Goal: Task Accomplishment & Management: Manage account settings

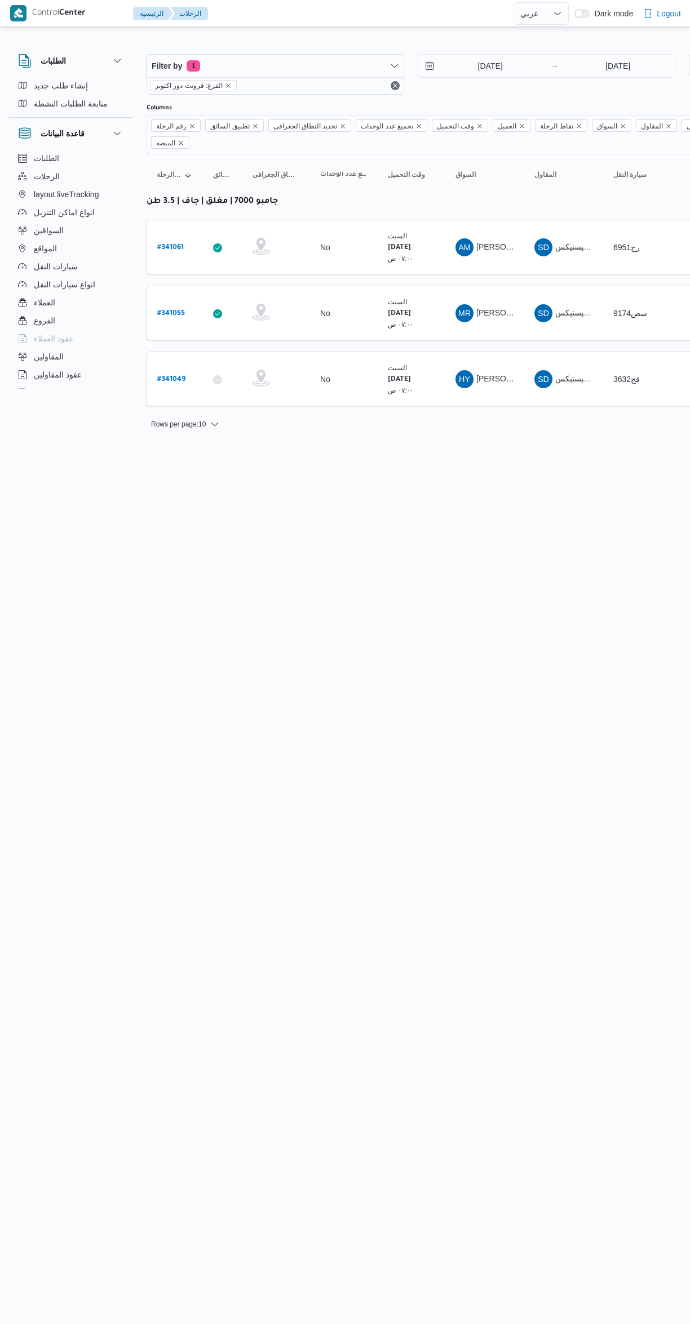
select select "ar"
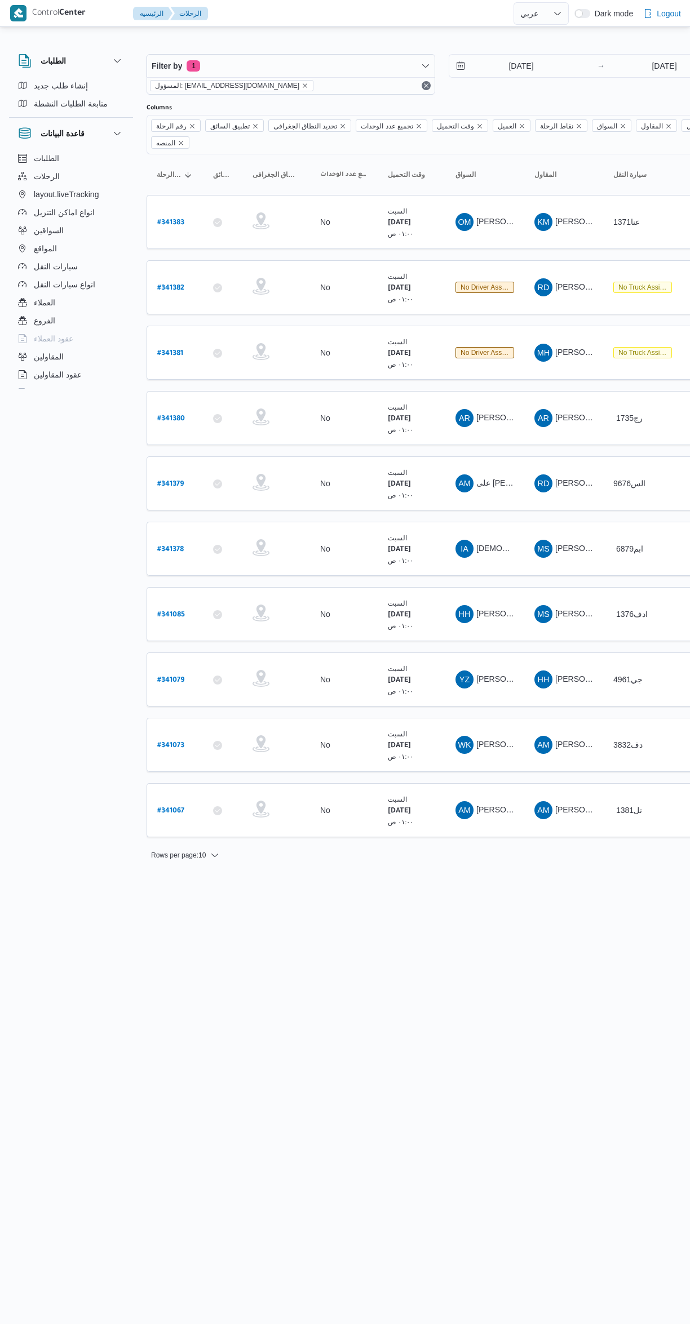
select select "ar"
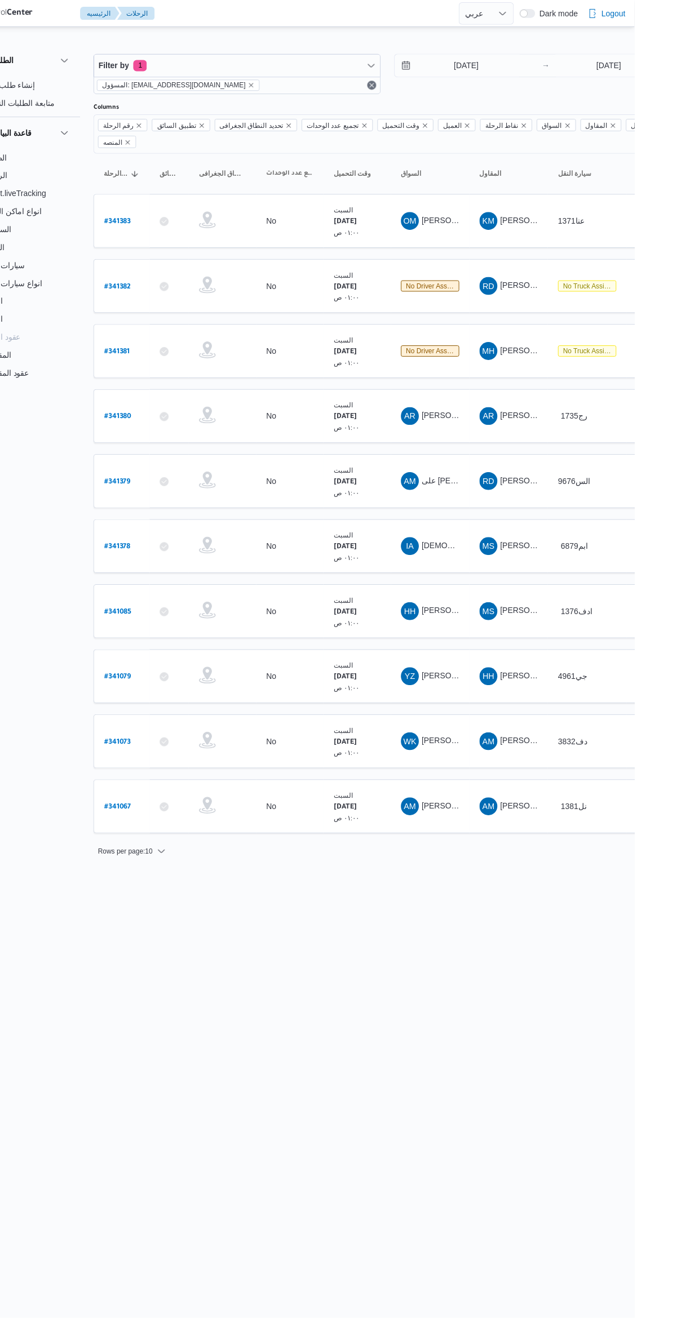
click at [171, 542] on link "# 341378" at bounding box center [170, 549] width 26 height 15
select select "ar"
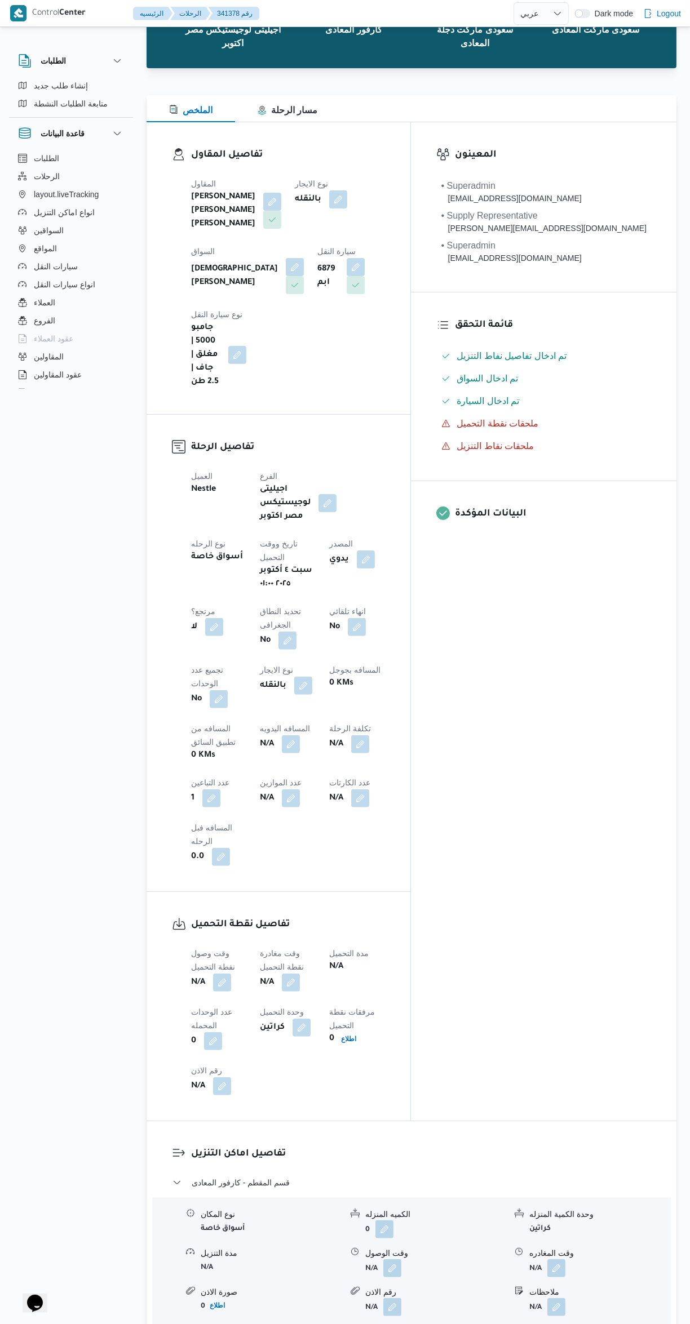
scroll to position [103, 0]
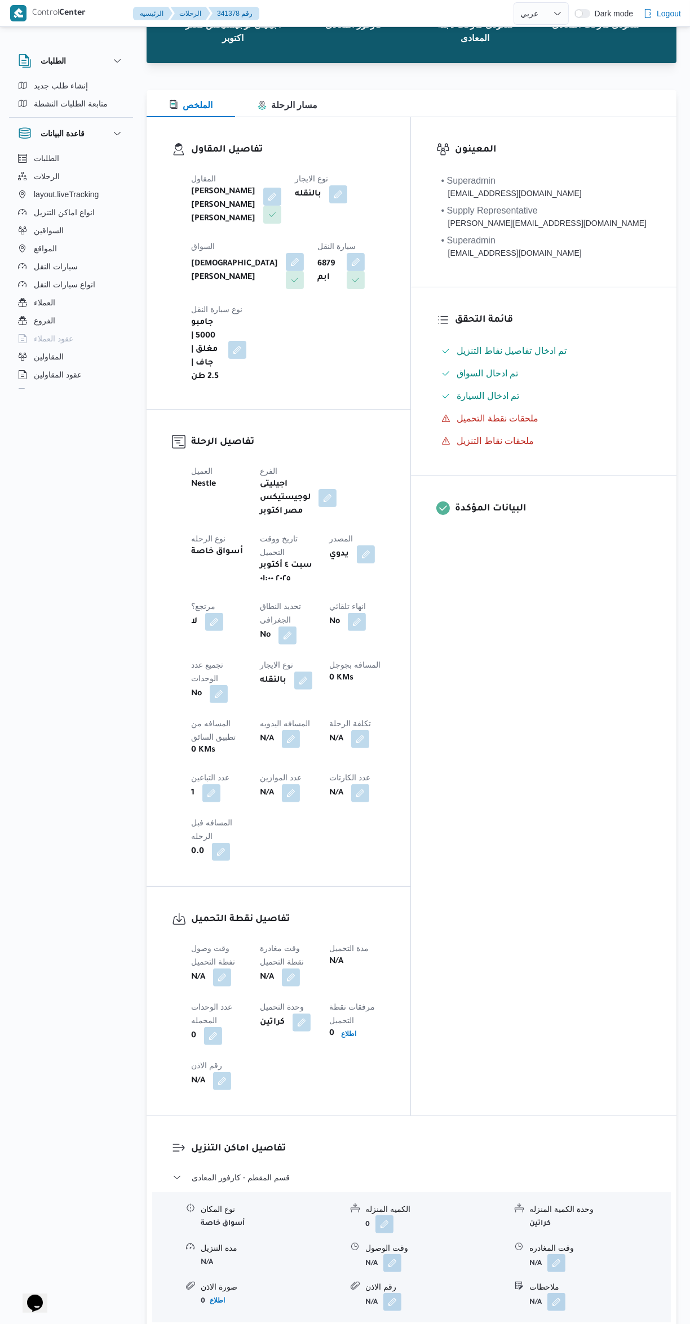
click at [219, 969] on button "button" at bounding box center [222, 978] width 18 height 18
click at [180, 814] on input "وقت وصول نفطة التحميل" at bounding box center [193, 811] width 128 height 23
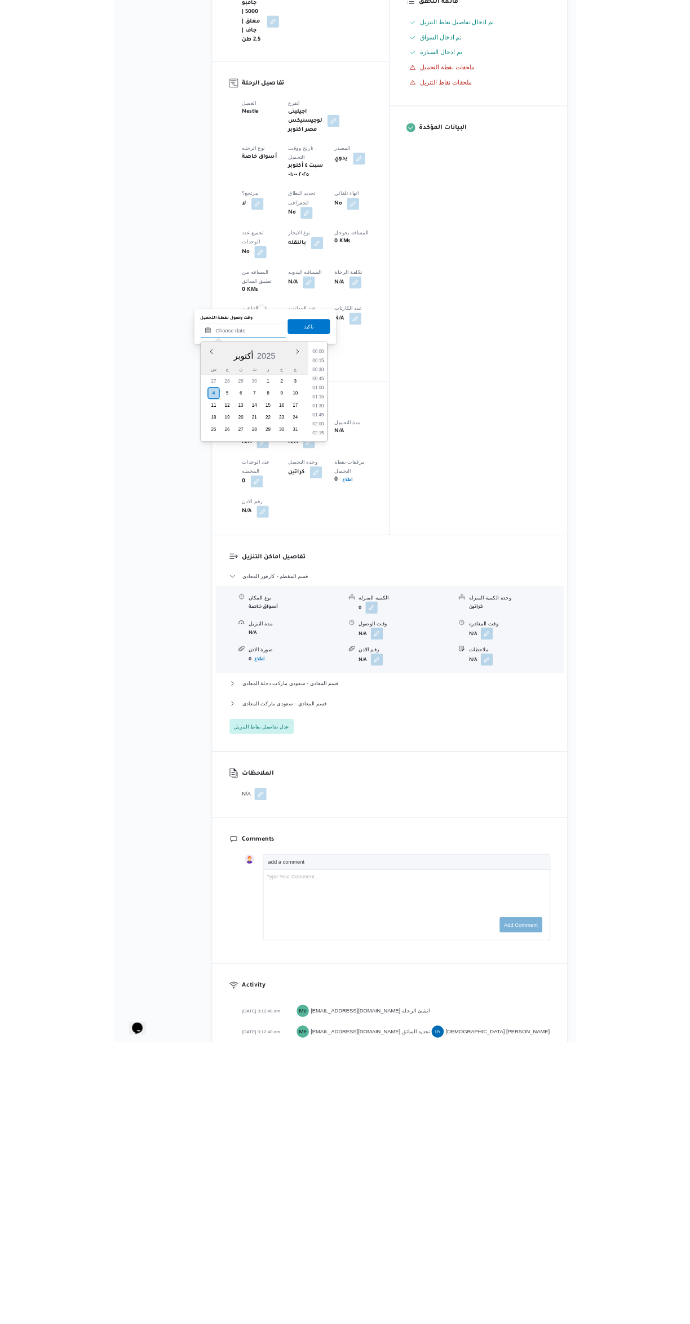
scroll to position [256, 0]
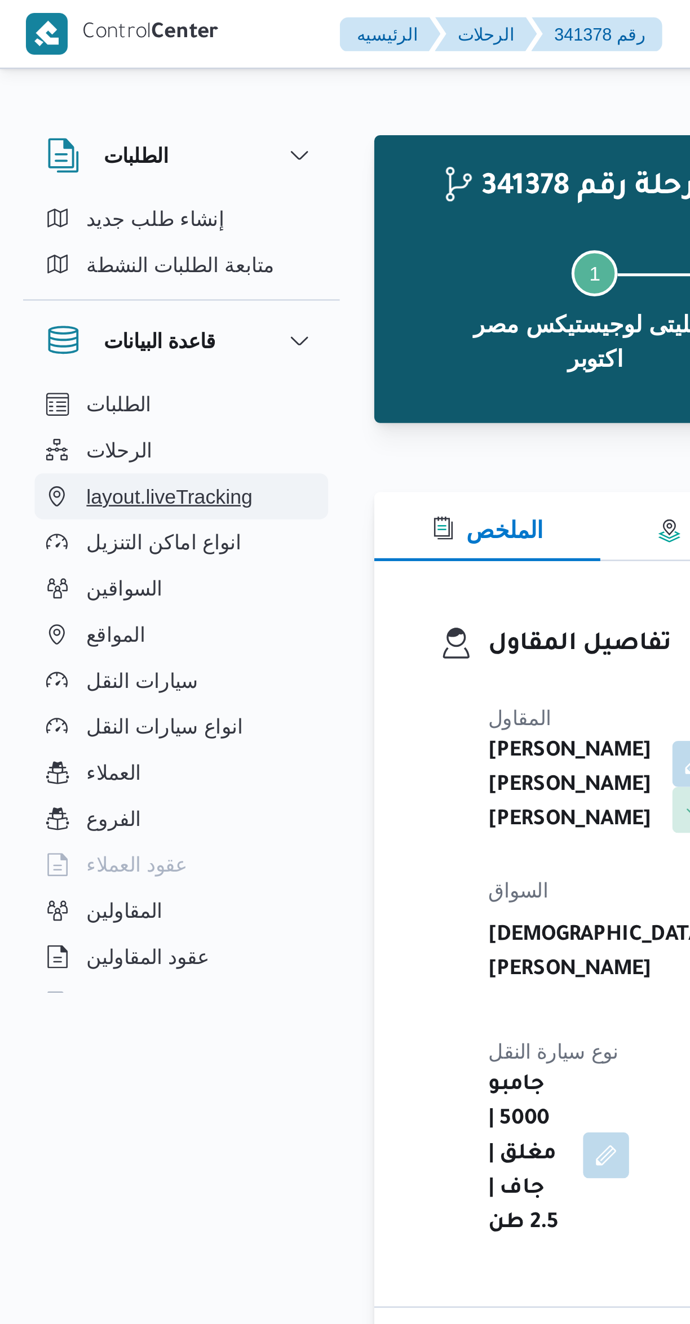
click at [125, 202] on button "layout.liveTracking" at bounding box center [71, 194] width 115 height 18
select select "ar"
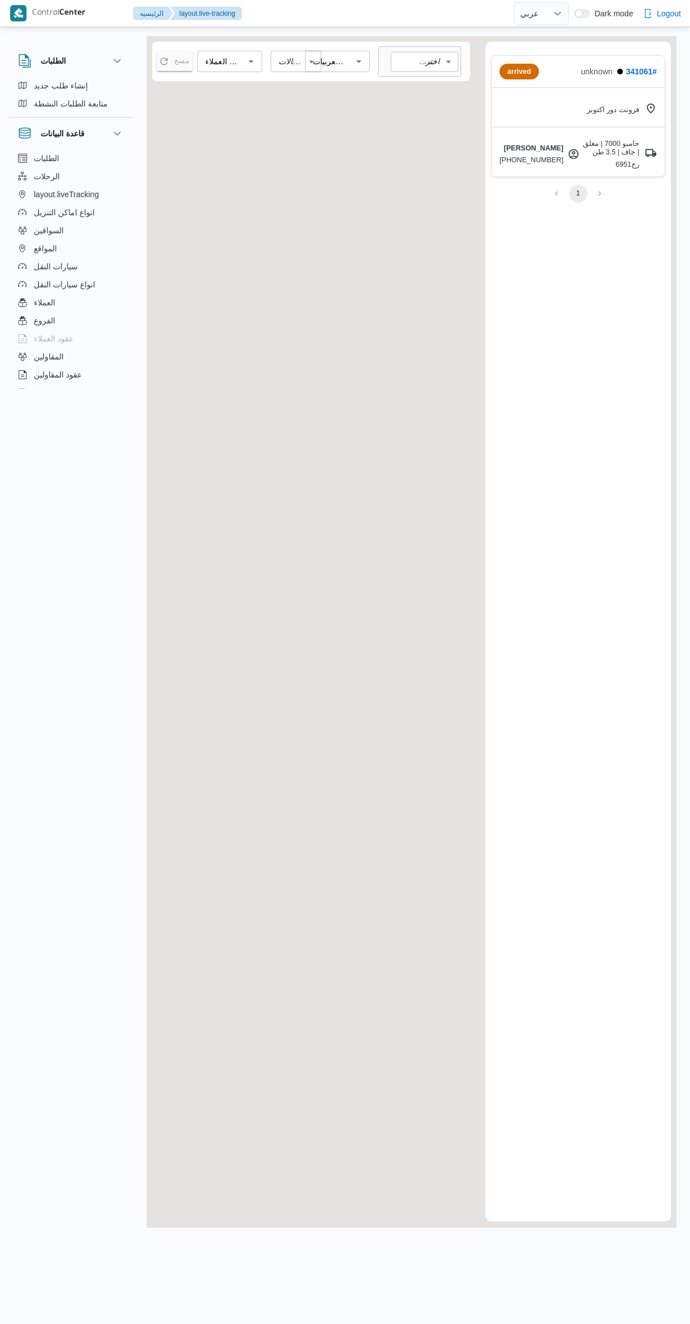
select select "ar"
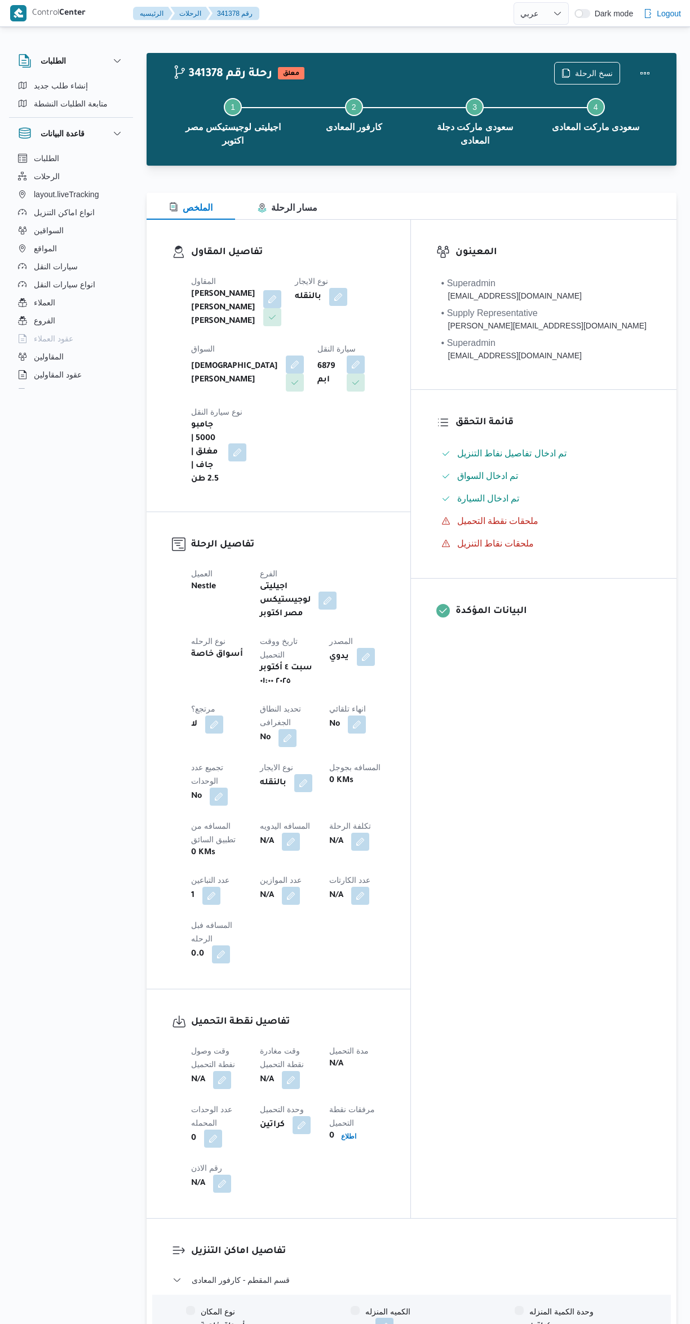
select select "ar"
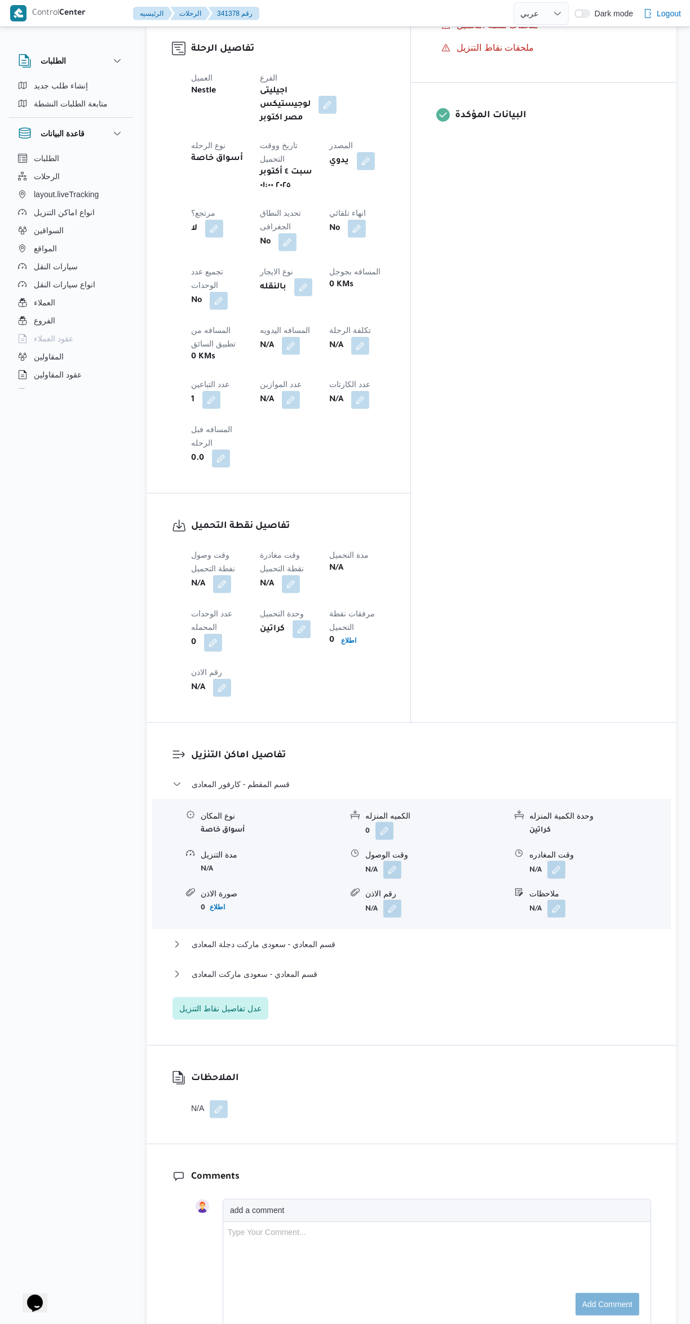
scroll to position [499, 0]
click at [215, 573] on button "button" at bounding box center [222, 582] width 18 height 18
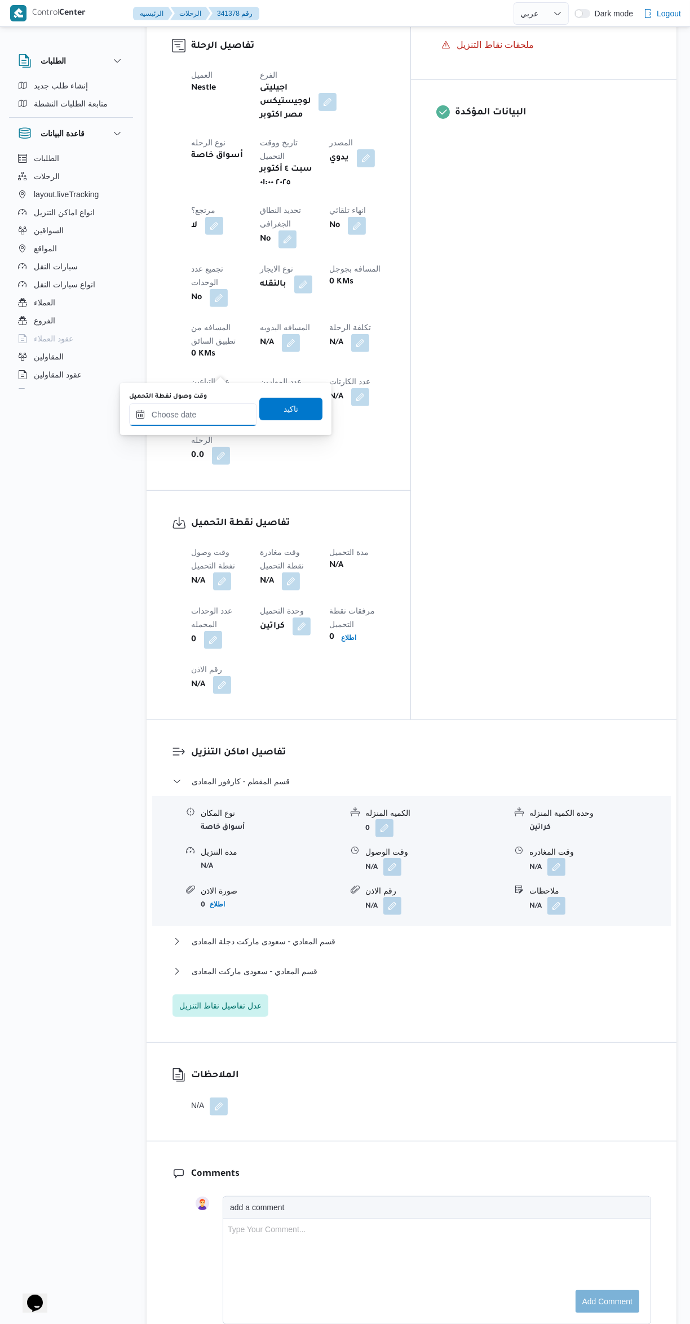
click at [181, 414] on input "وقت وصول نفطة التحميل" at bounding box center [193, 415] width 128 height 23
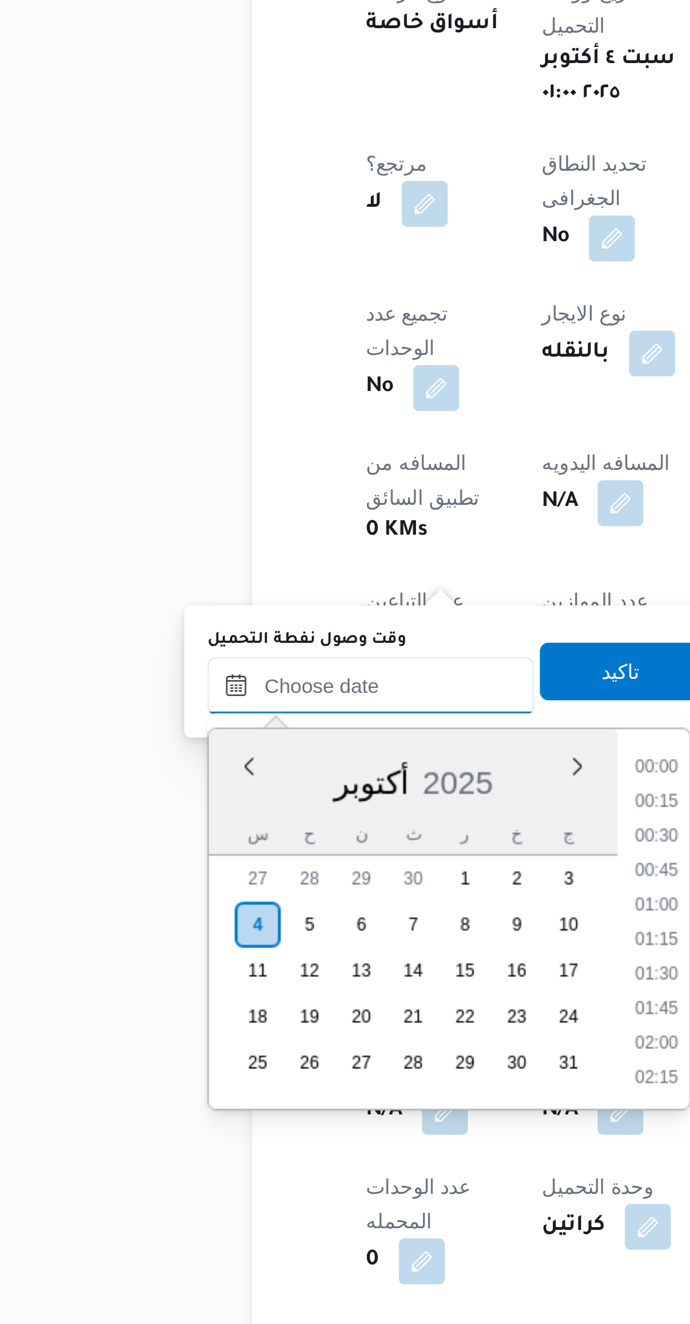
scroll to position [256, 0]
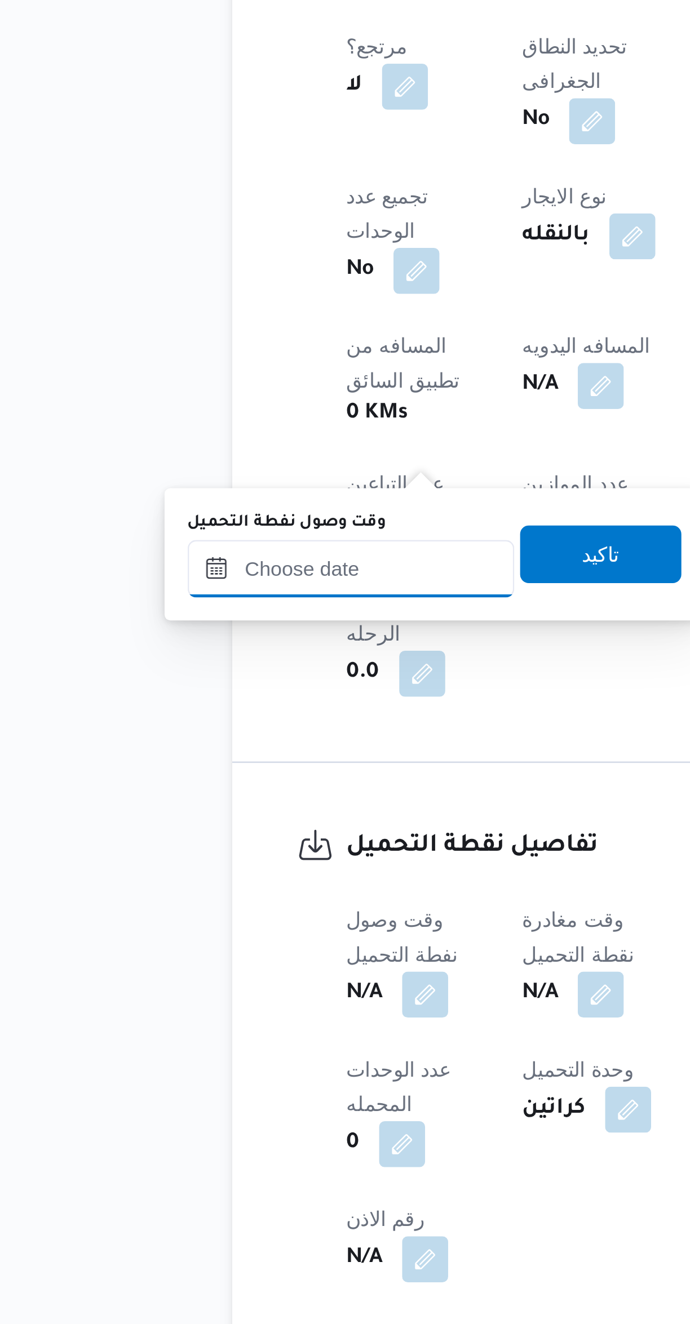
click at [188, 916] on input "وقت وصول نفطة التحميل" at bounding box center [193, 913] width 128 height 23
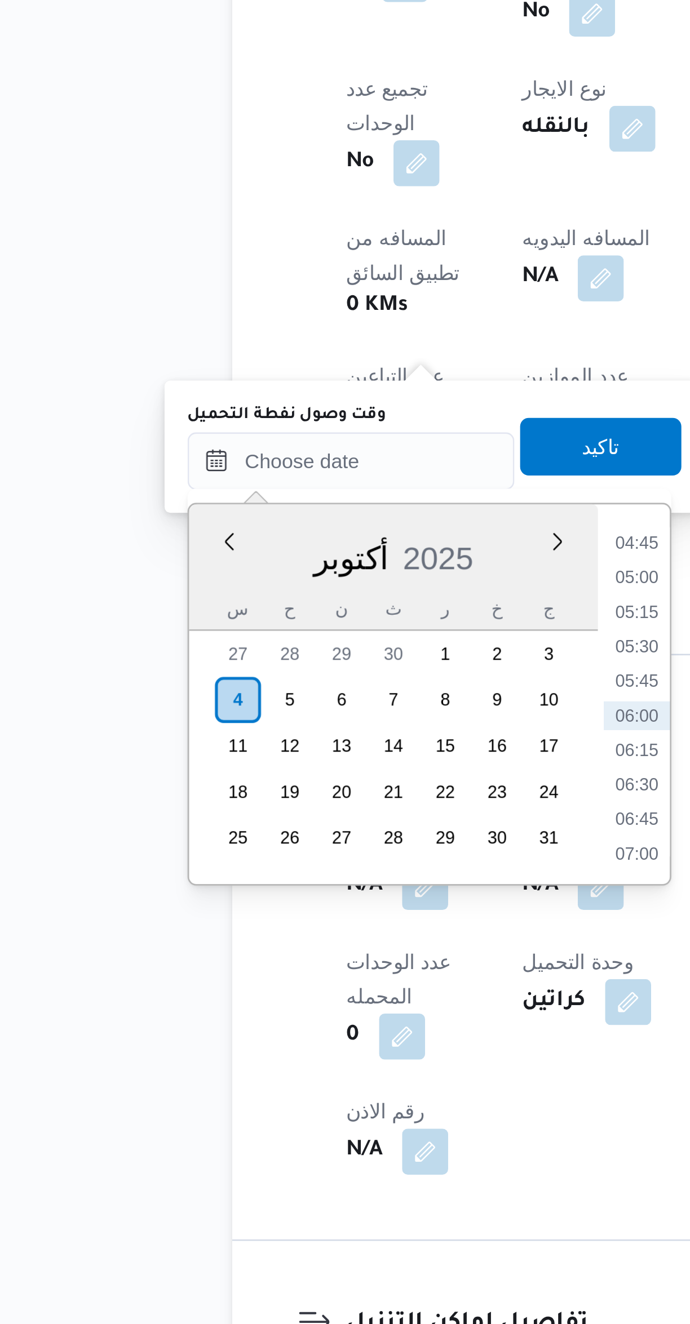
click at [305, 946] on li "04:45" at bounding box center [305, 945] width 26 height 11
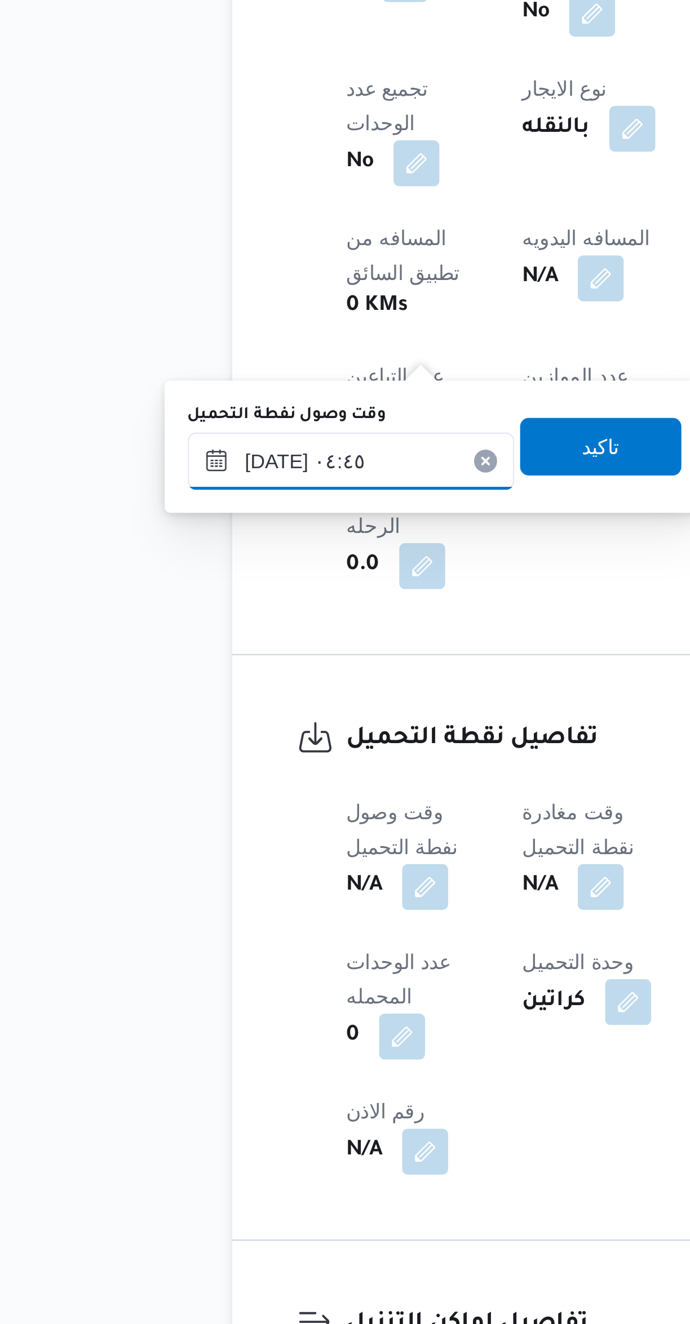
click at [185, 912] on input "٠٤/١٠/٢٠٢٥ ٠٤:٤٥" at bounding box center [193, 913] width 128 height 23
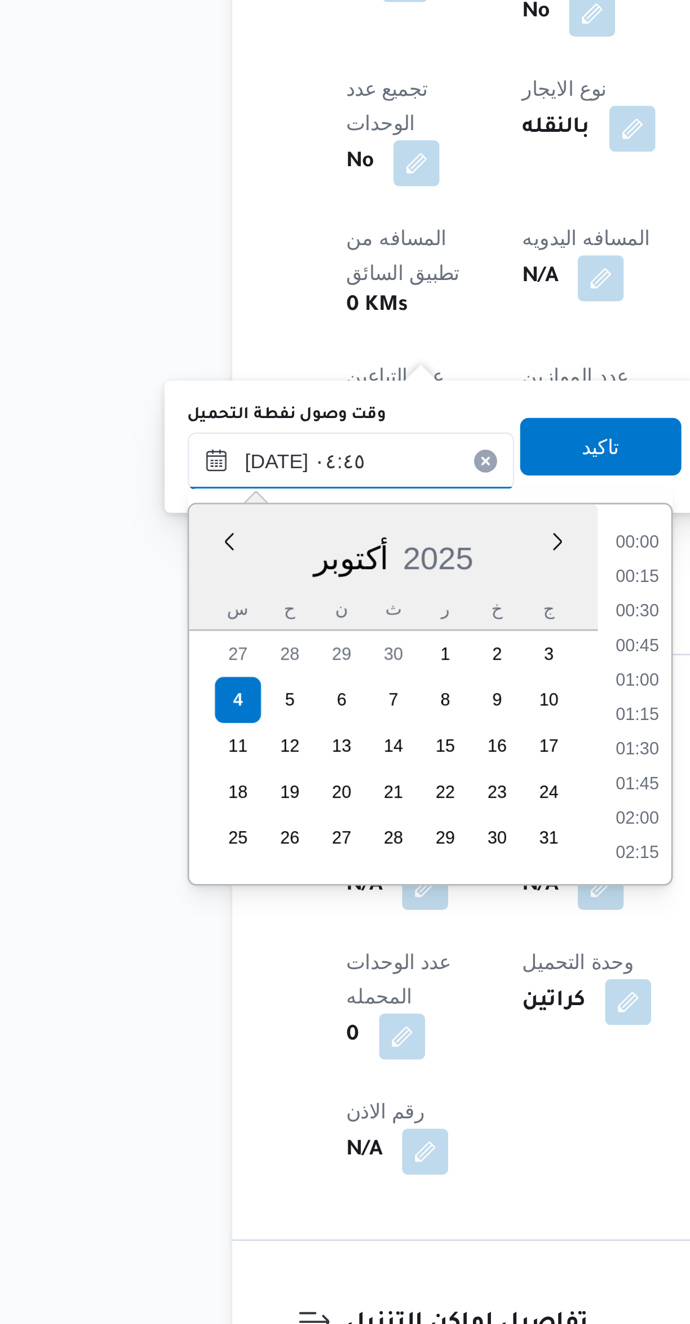
scroll to position [189, 0]
click at [302, 959] on li "03:45" at bounding box center [305, 959] width 26 height 11
type input "٠٤/١٠/٢٠٢٥ ٠٣:٤٥"
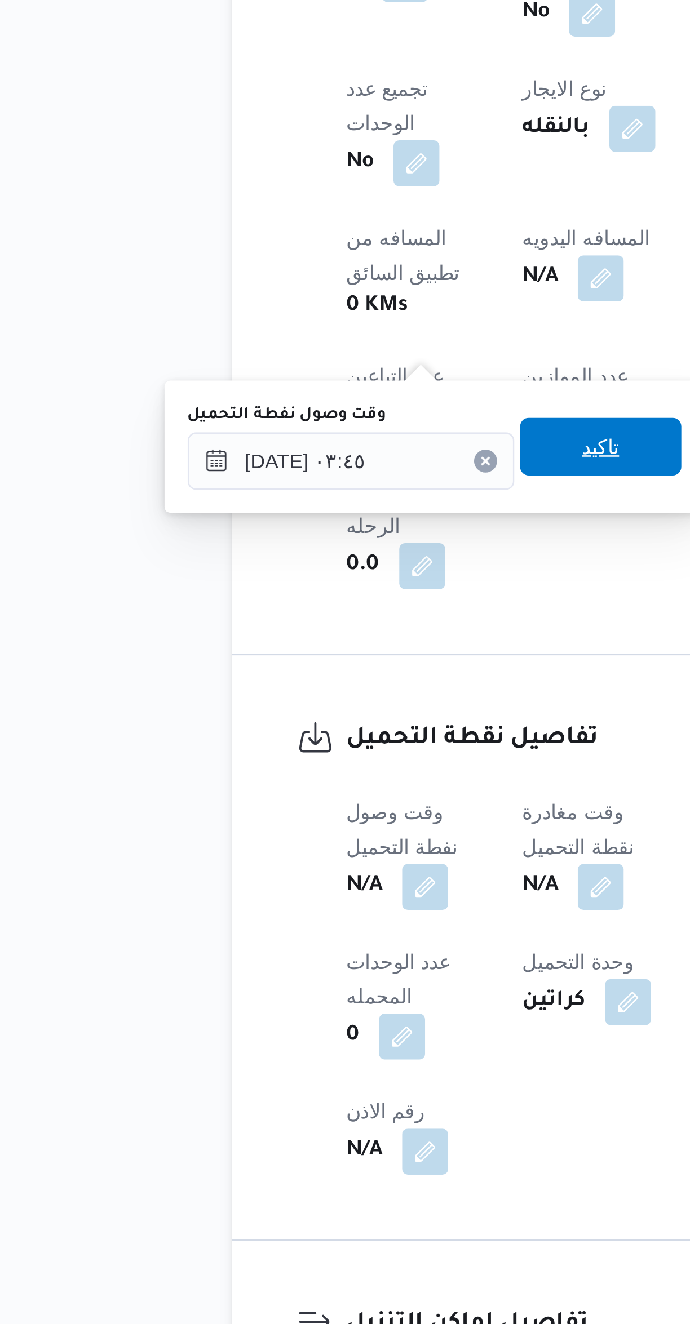
click at [294, 909] on span "تاكيد" at bounding box center [290, 908] width 63 height 23
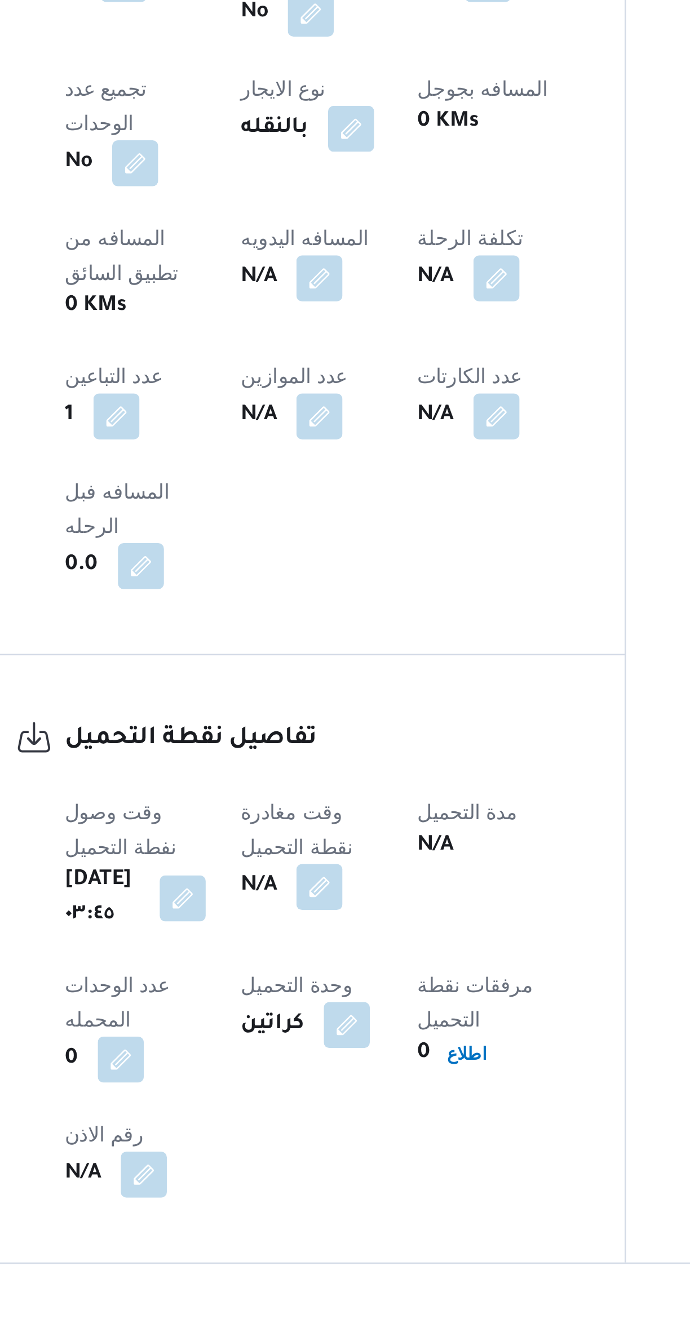
click at [300, 1071] on button "button" at bounding box center [291, 1080] width 18 height 18
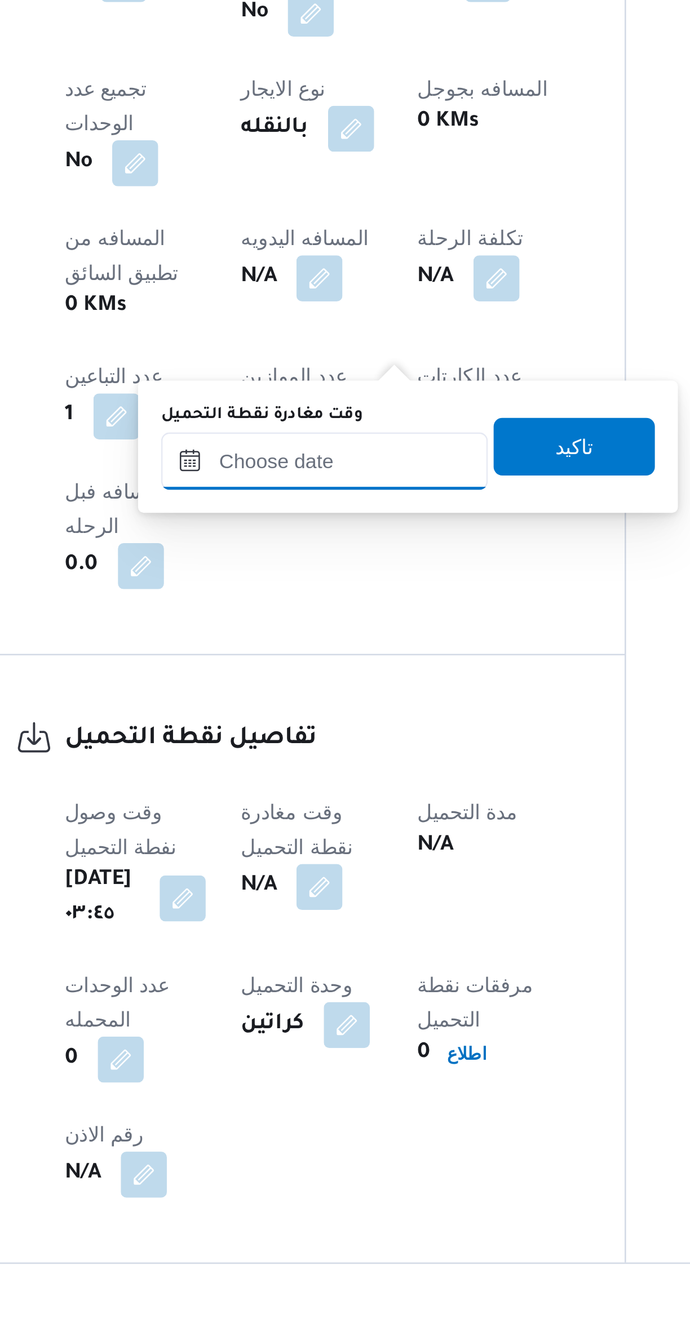
click at [291, 910] on input "وقت مغادرة نقطة التحميل" at bounding box center [293, 913] width 128 height 23
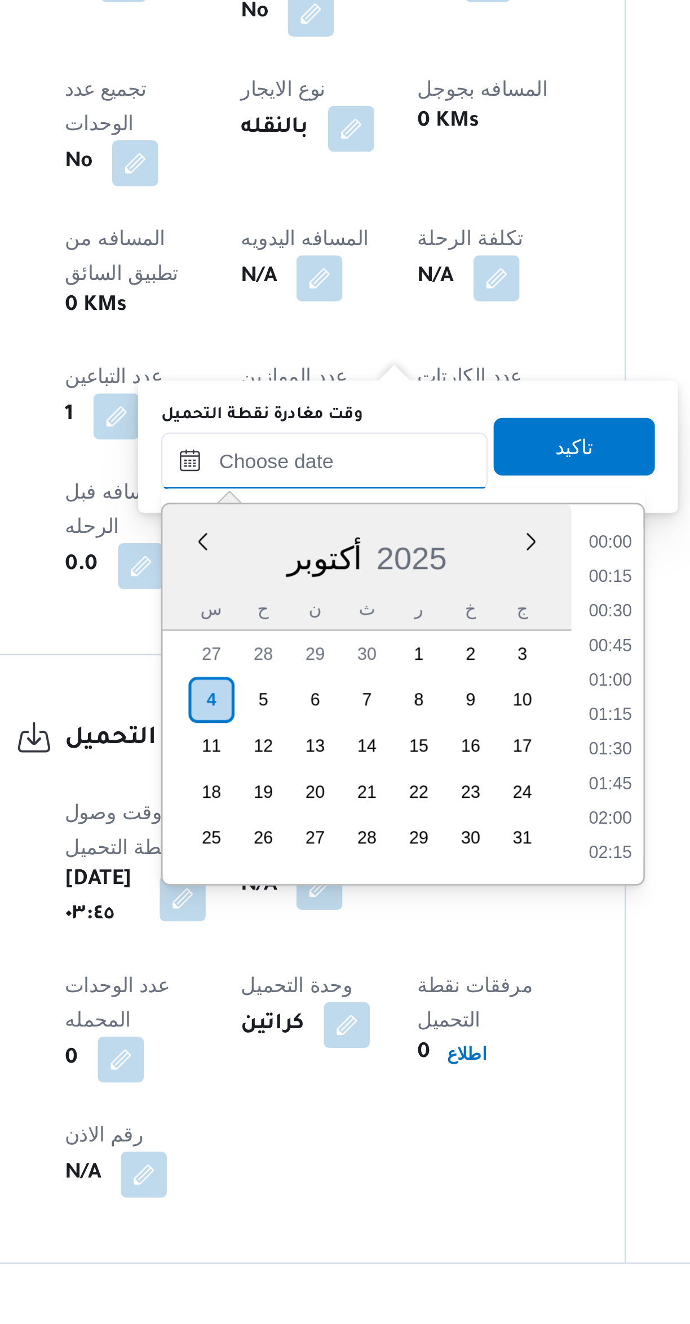
scroll to position [256, 0]
click at [406, 954] on li "05:00" at bounding box center [405, 959] width 26 height 11
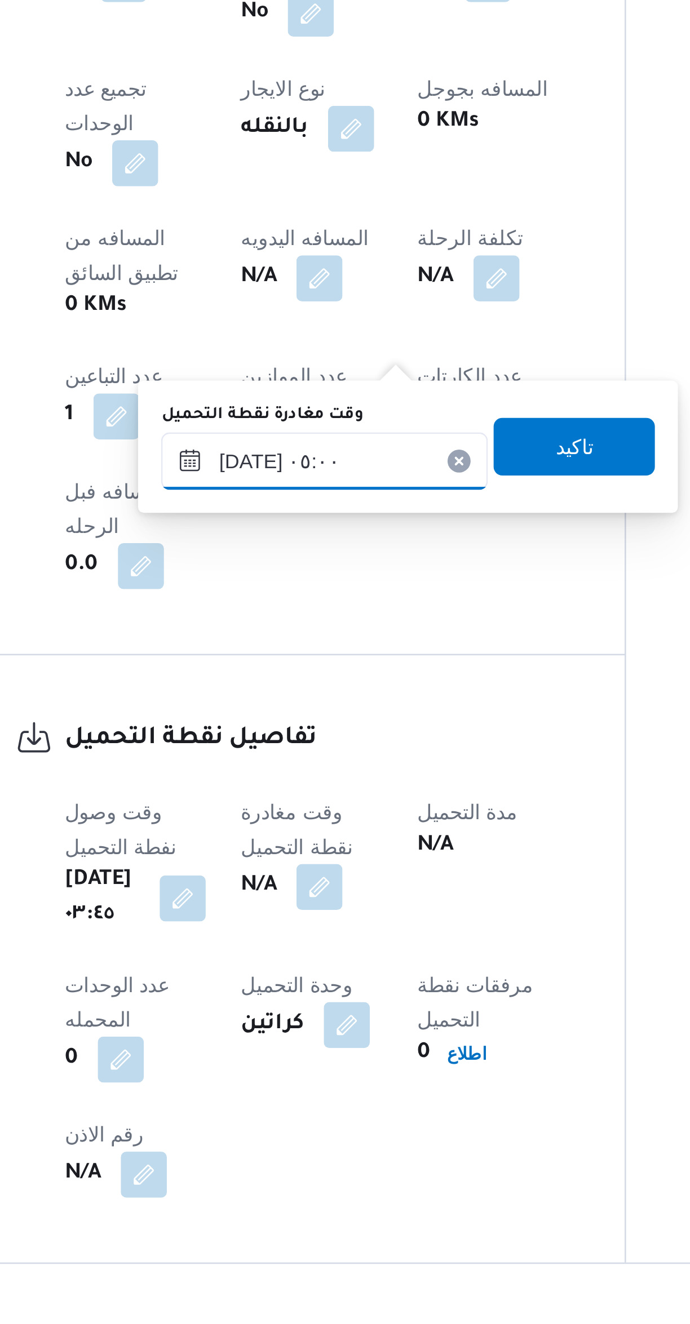
click at [280, 918] on input "٠٤/١٠/٢٠٢٥ ٠٥:٠٠" at bounding box center [293, 913] width 128 height 23
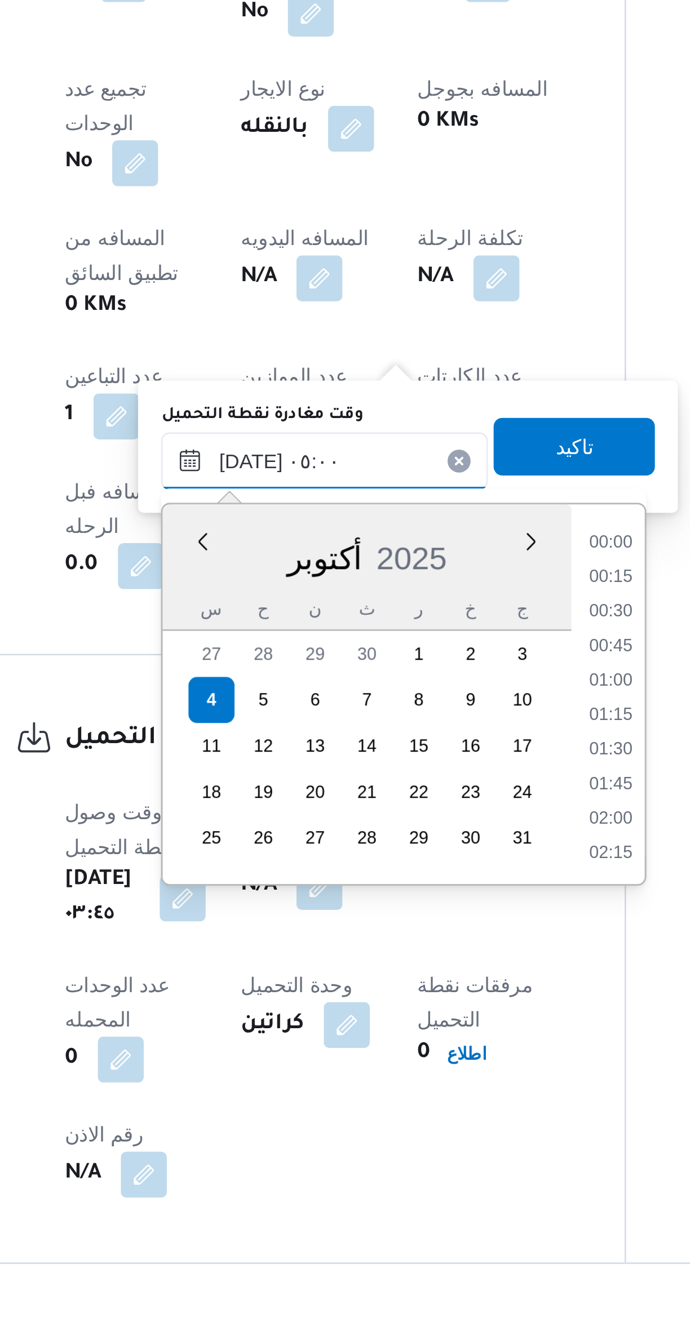
scroll to position [202, 0]
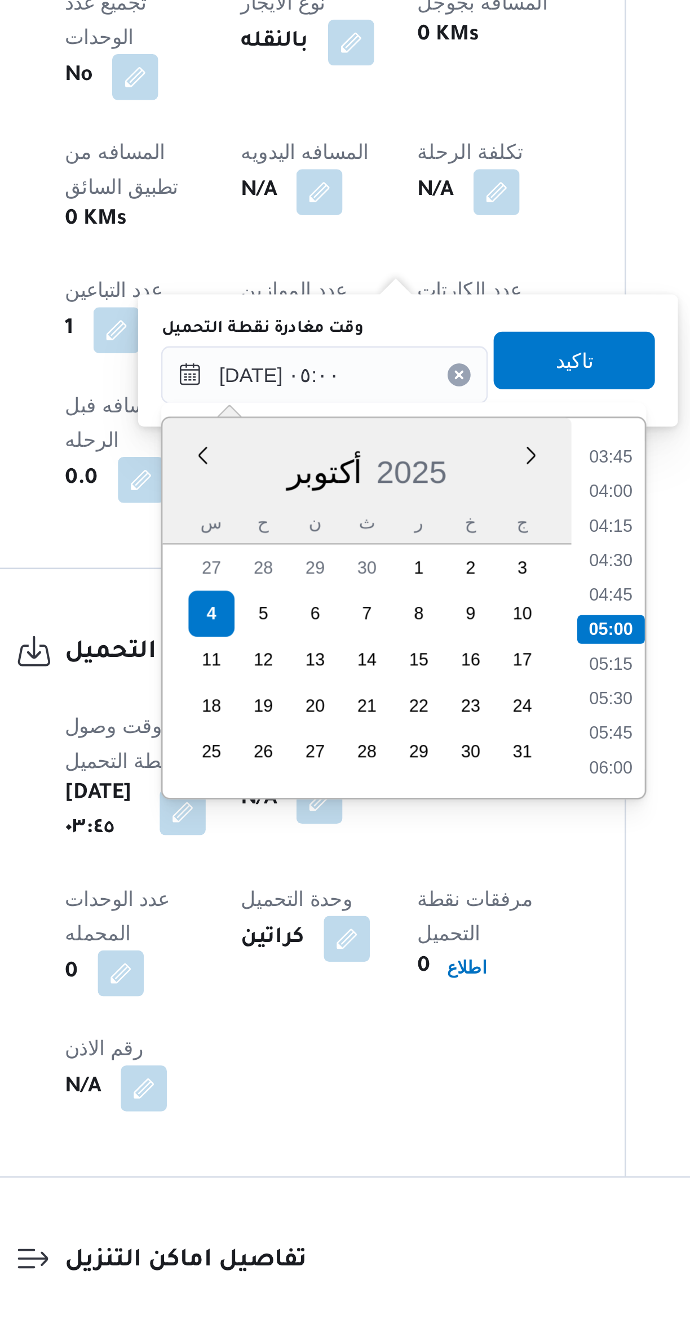
click at [404, 998] on li "04:45" at bounding box center [405, 999] width 26 height 11
type input "٠٤/١٠/٢٠٢٥ ٠٤:٤٥"
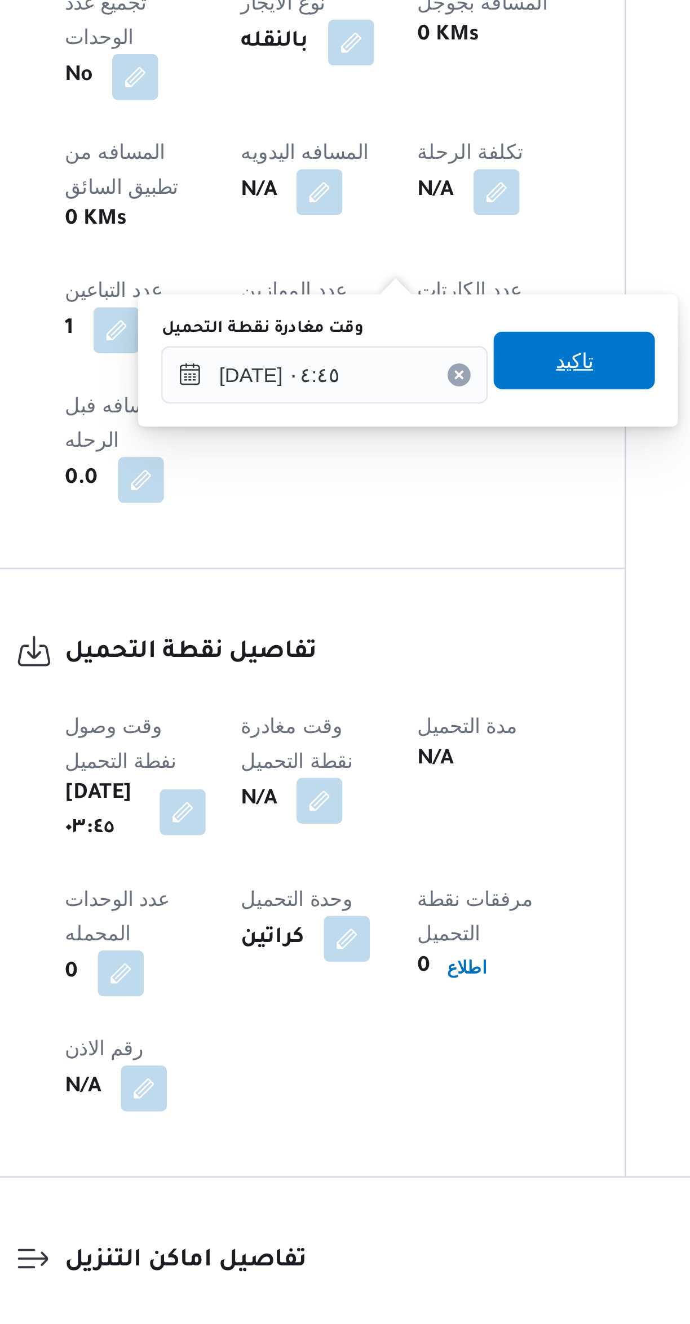
click at [395, 903] on span "تاكيد" at bounding box center [390, 908] width 63 height 23
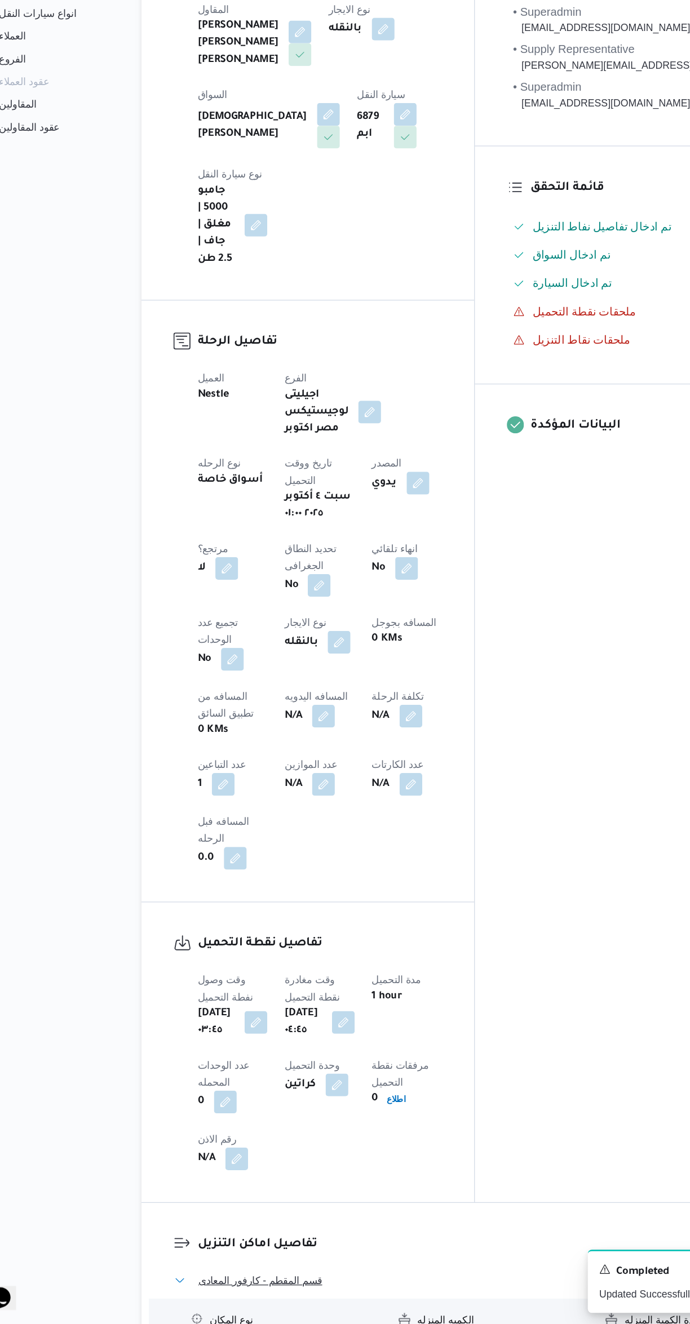
click at [351, 1283] on button "قسم المقطم - كارفور المعادى" at bounding box center [411, 1290] width 478 height 14
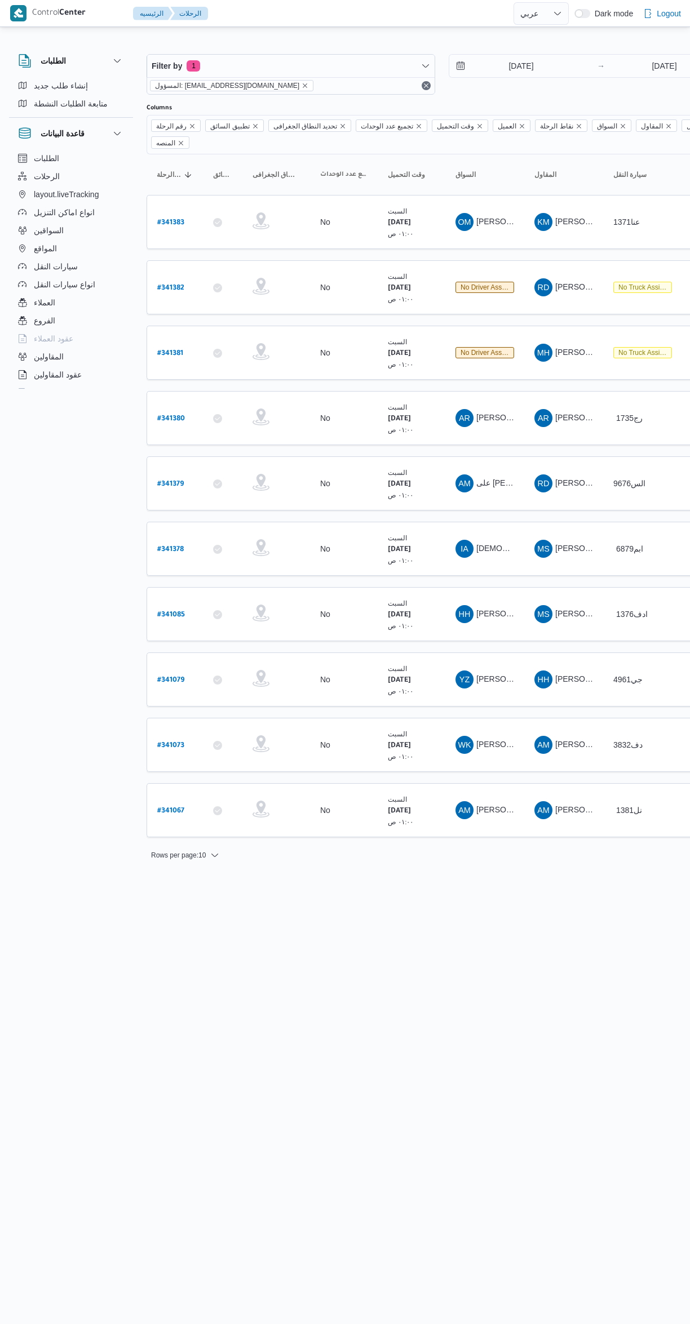
select select "ar"
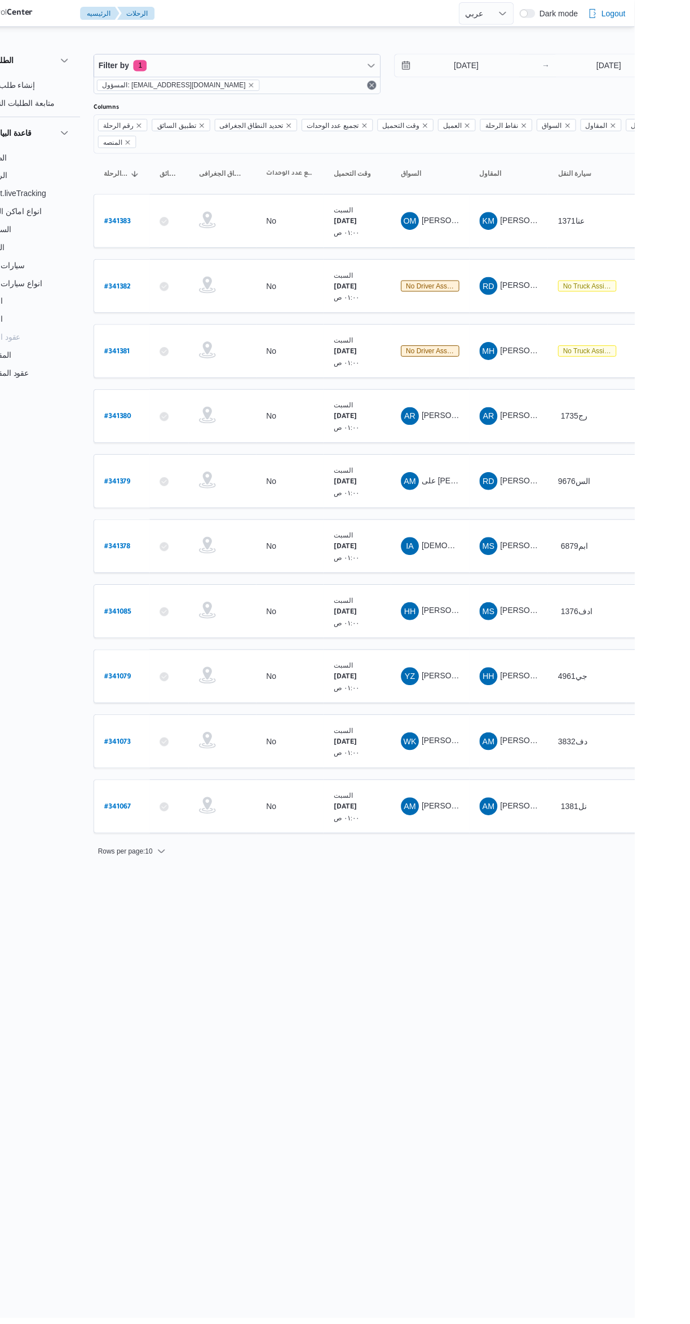
click at [171, 415] on b "# 341380" at bounding box center [171, 419] width 28 height 8
select select "ar"
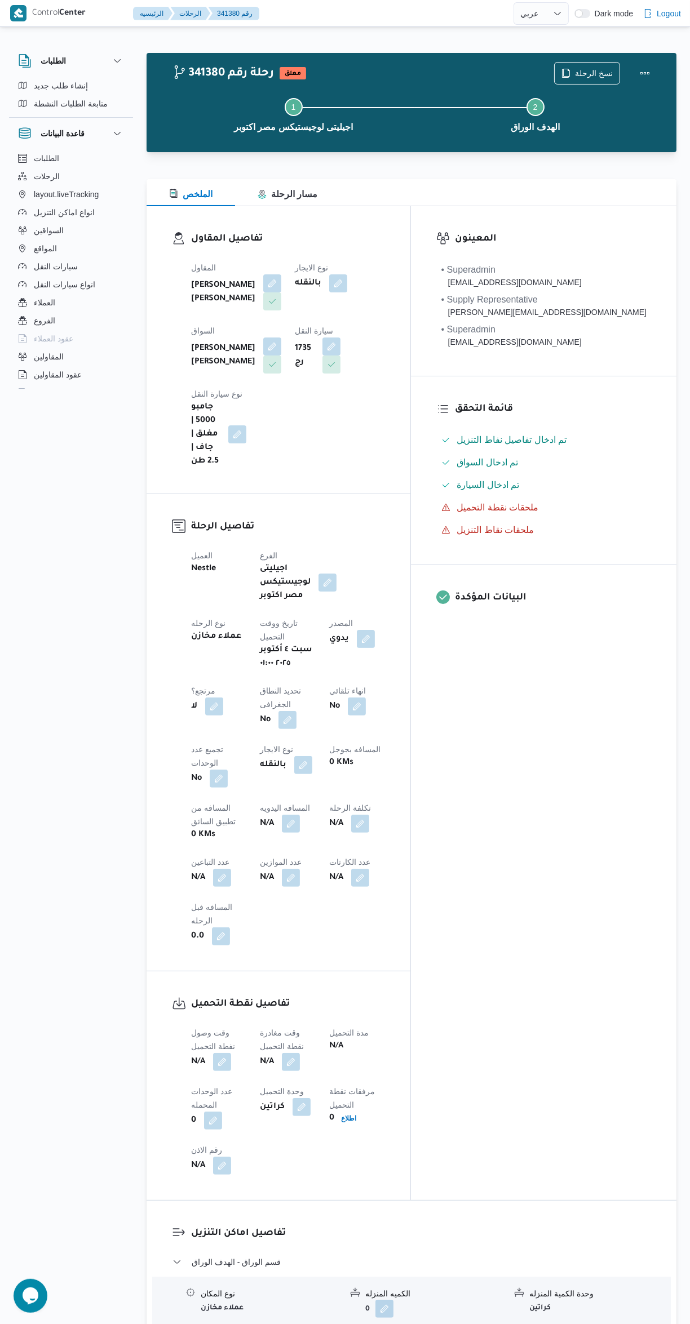
click at [220, 1053] on button "button" at bounding box center [222, 1062] width 18 height 18
click at [190, 895] on input "وقت وصول نفطة التحميل" at bounding box center [193, 900] width 128 height 23
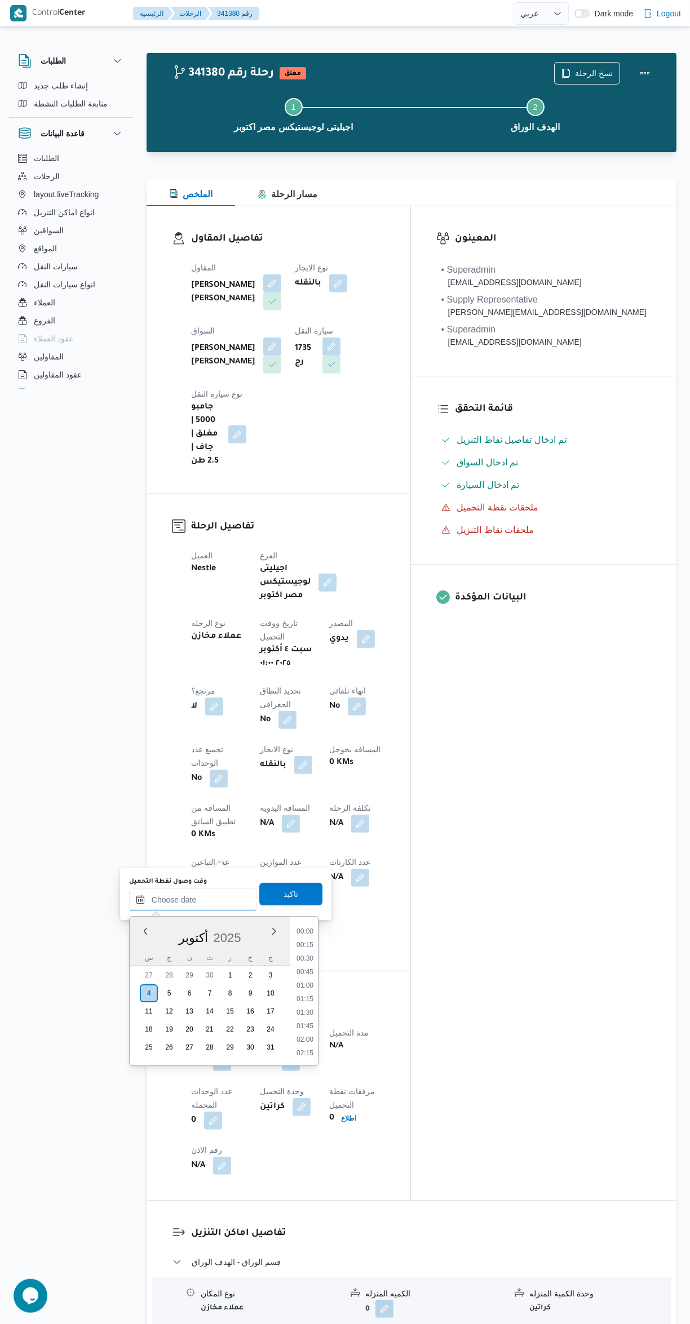
scroll to position [256, 0]
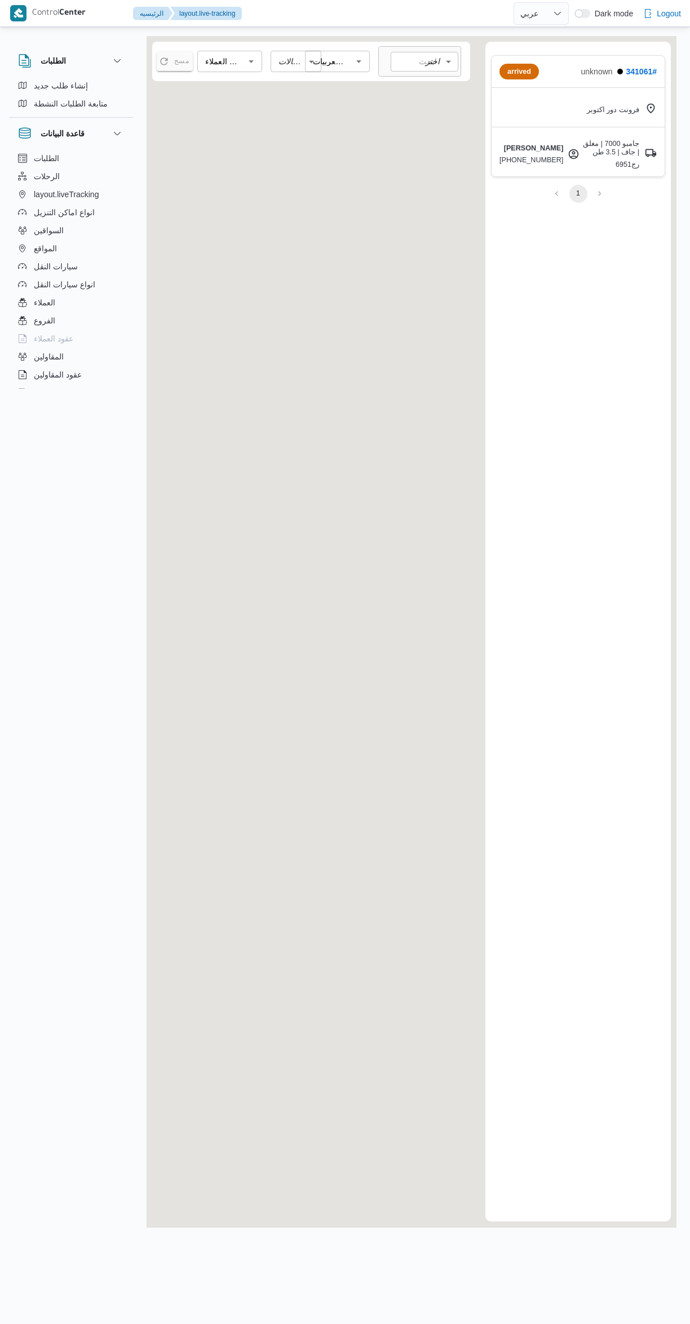
select select "ar"
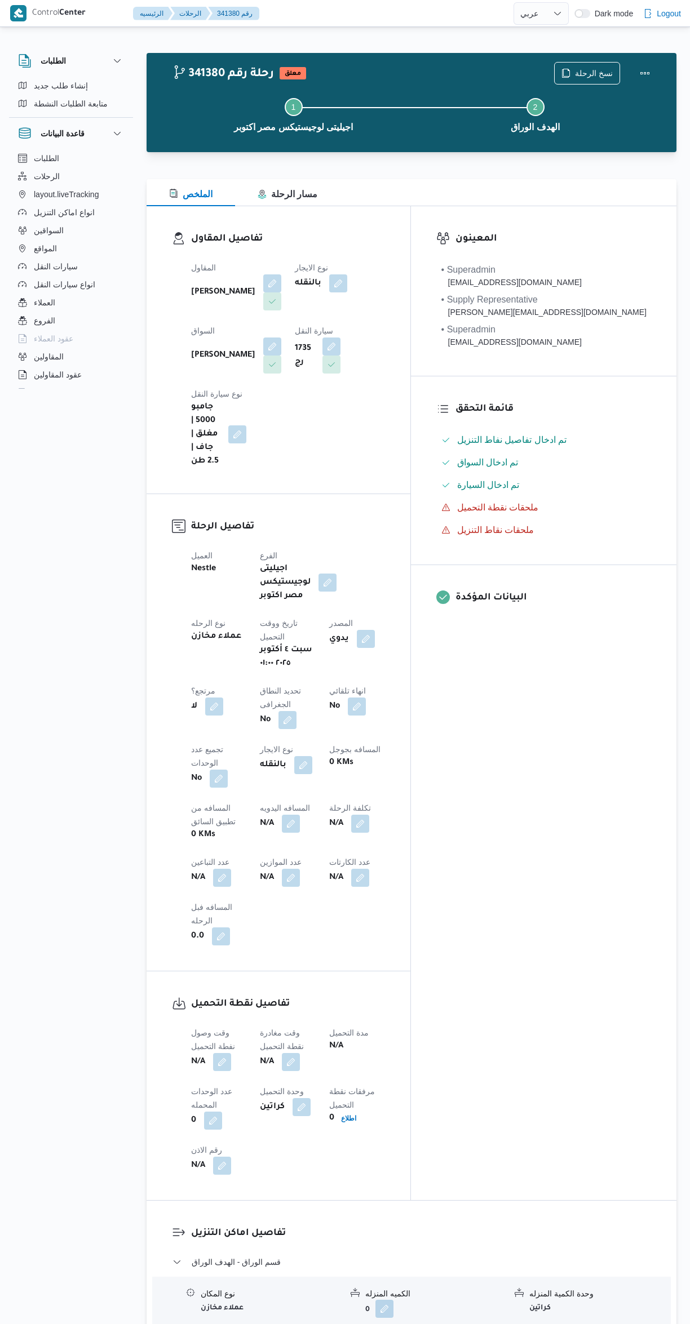
select select "ar"
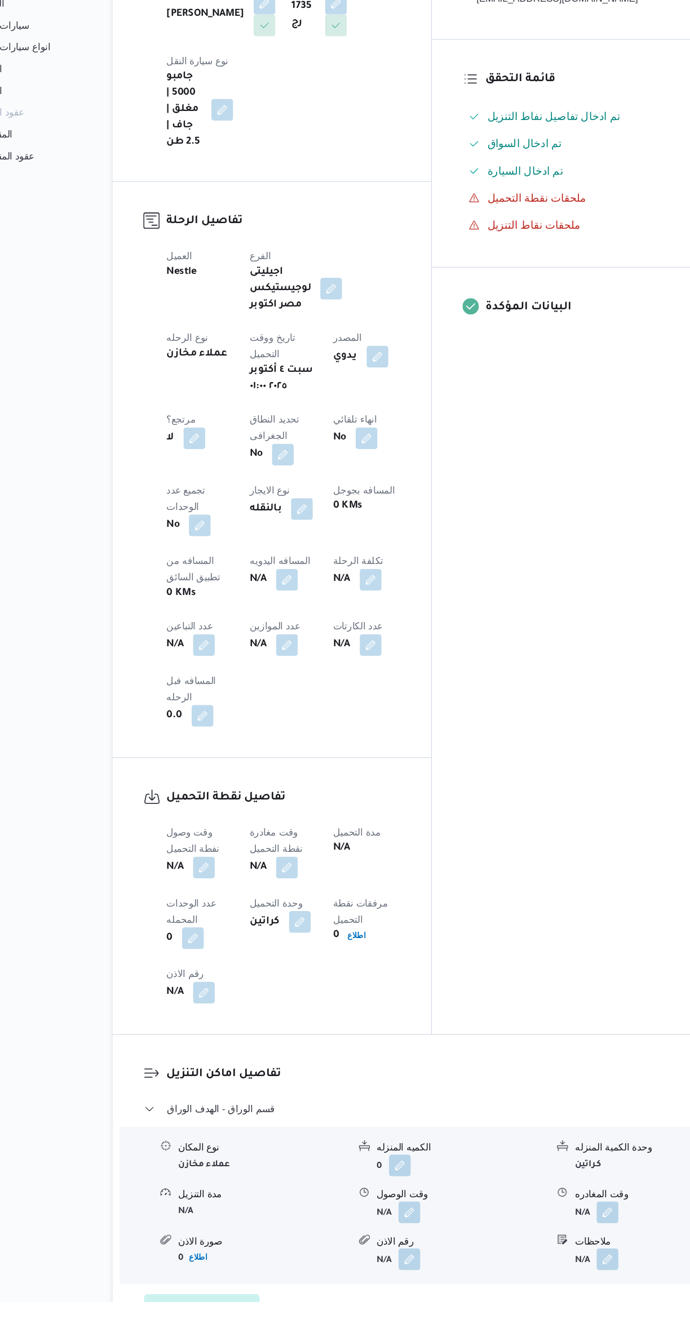
scroll to position [100, 0]
click at [220, 954] on button "button" at bounding box center [222, 963] width 18 height 18
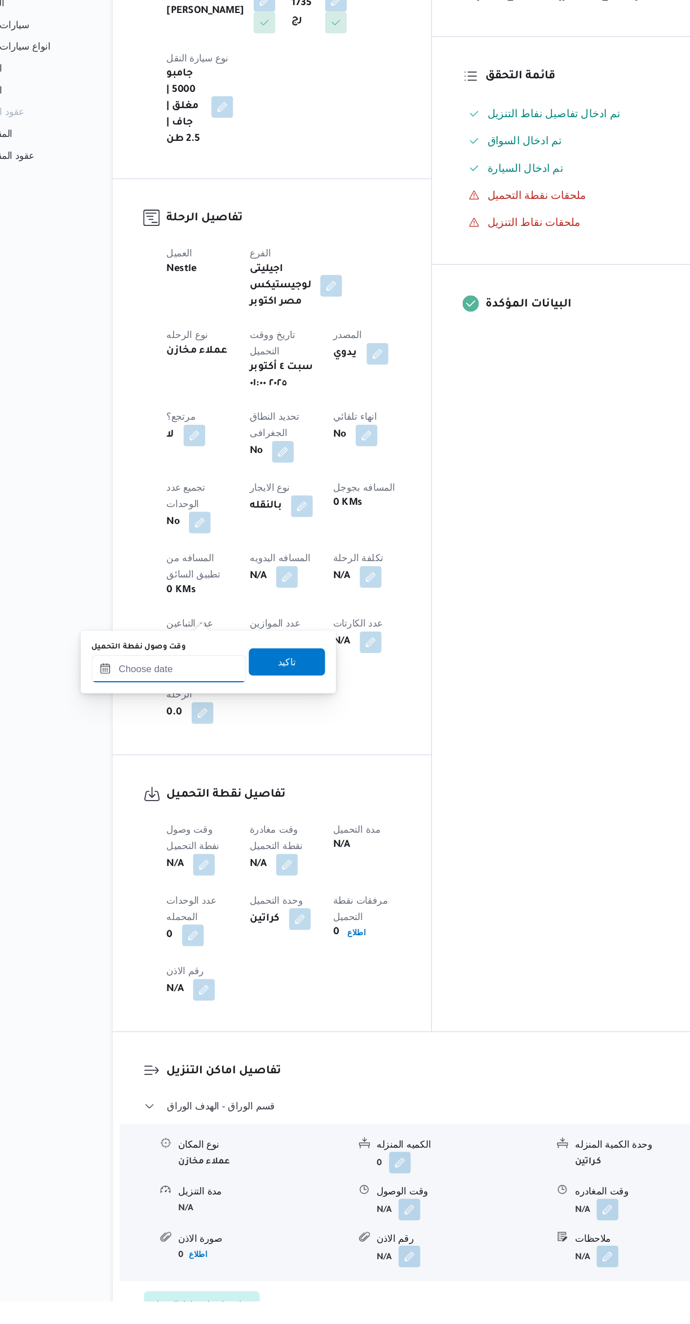
click at [193, 800] on input "وقت وصول نفطة التحميل" at bounding box center [193, 800] width 128 height 23
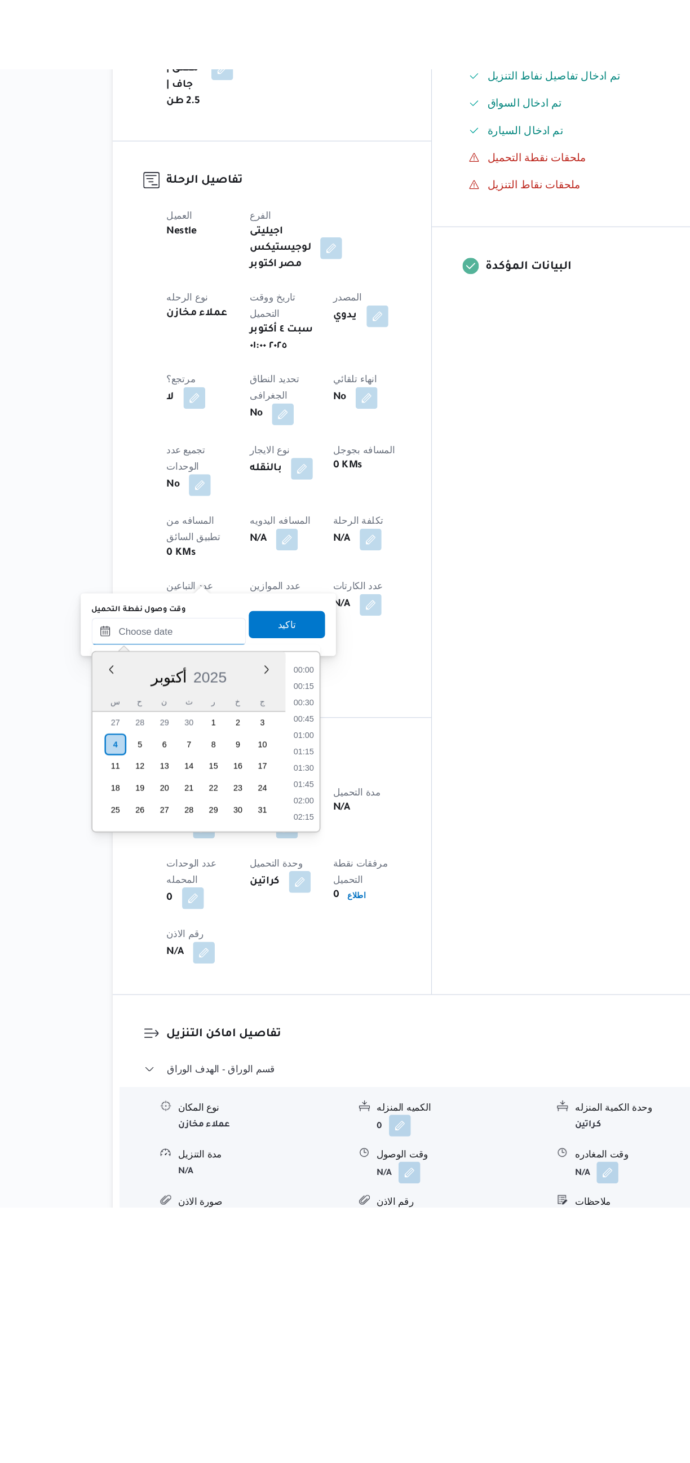
scroll to position [256, 0]
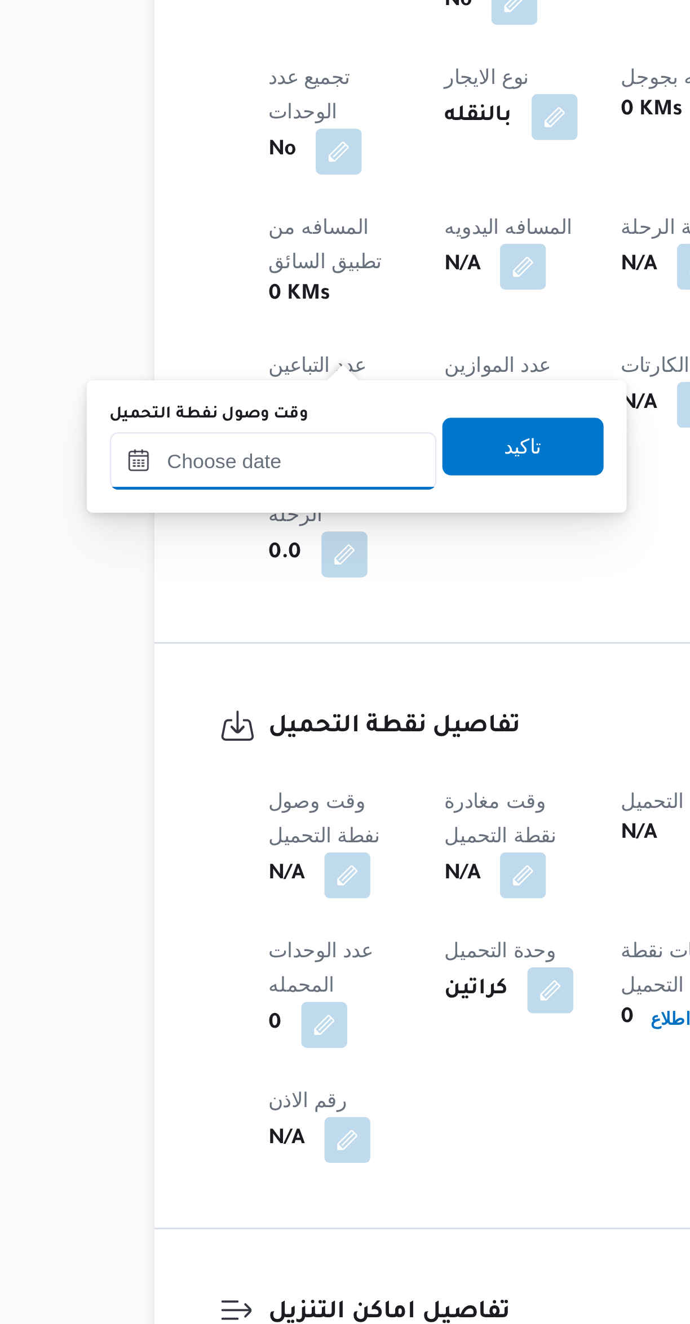
click at [197, 850] on input "وقت وصول نفطة التحميل" at bounding box center [193, 847] width 128 height 23
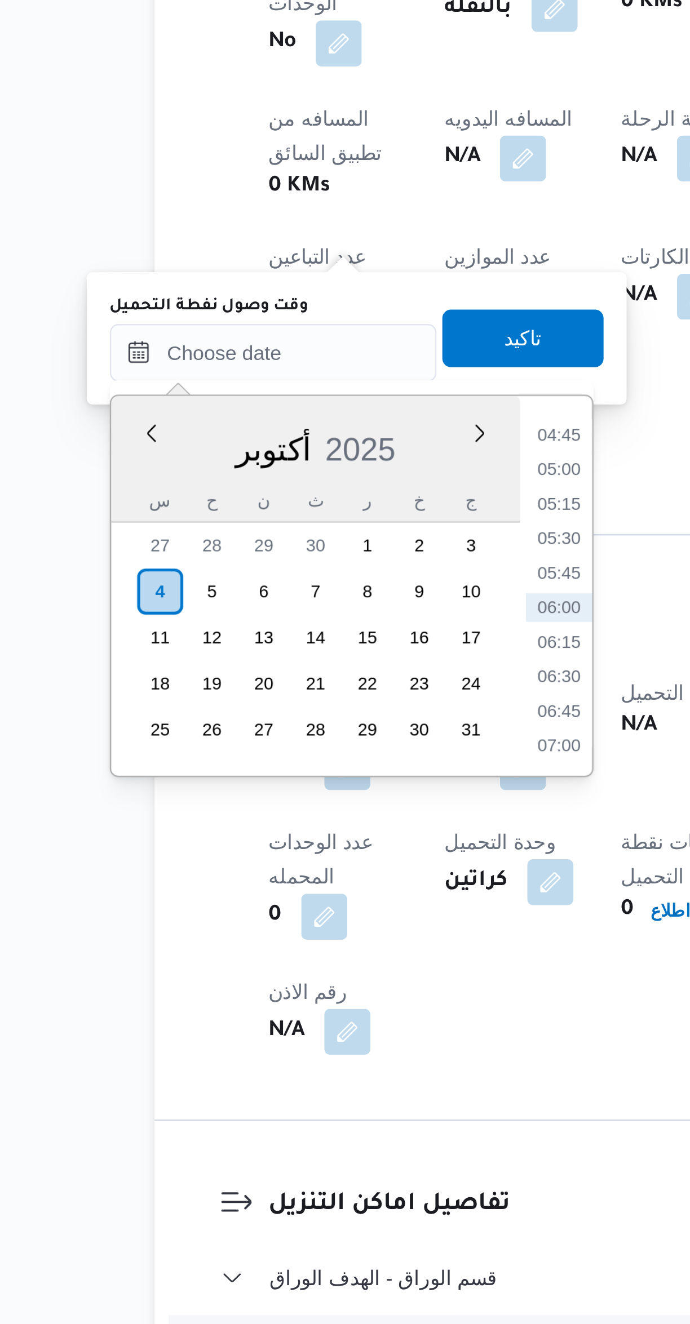
click at [304, 941] on li "05:00" at bounding box center [305, 945] width 26 height 11
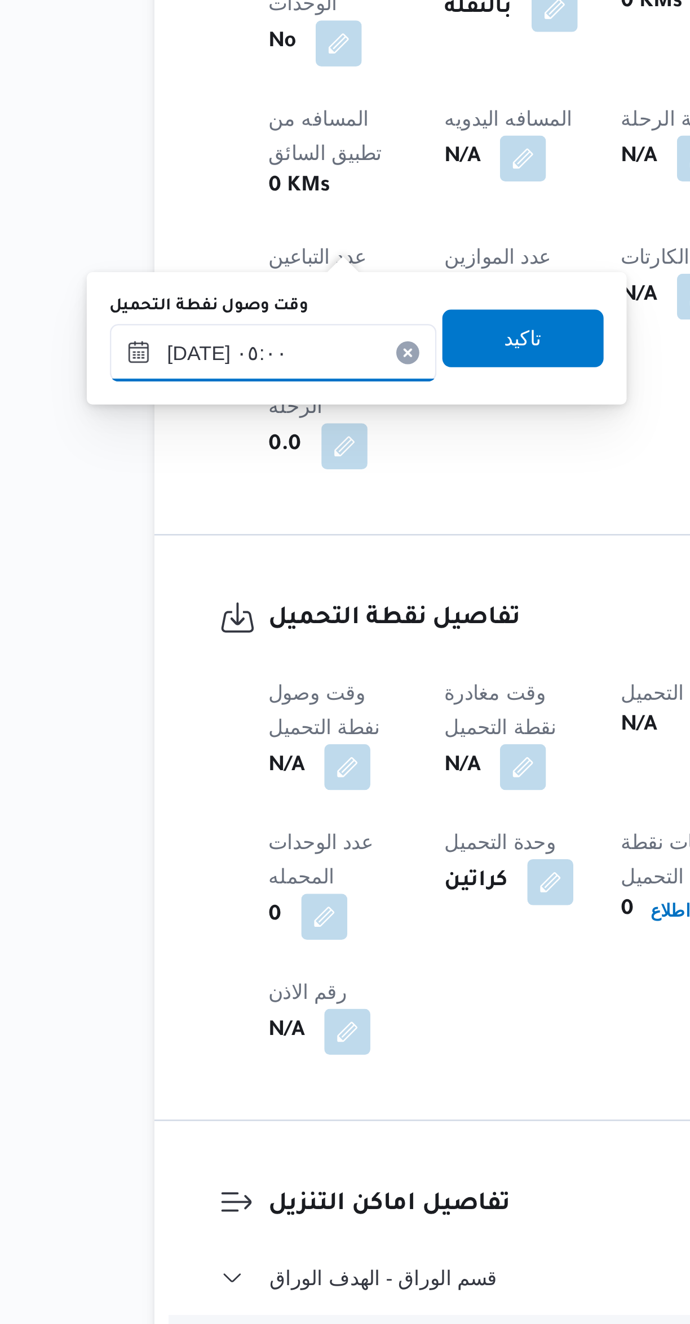
click at [190, 895] on input "٠٤/١٠/٢٠٢٥ ٠٥:٠٠" at bounding box center [193, 900] width 128 height 23
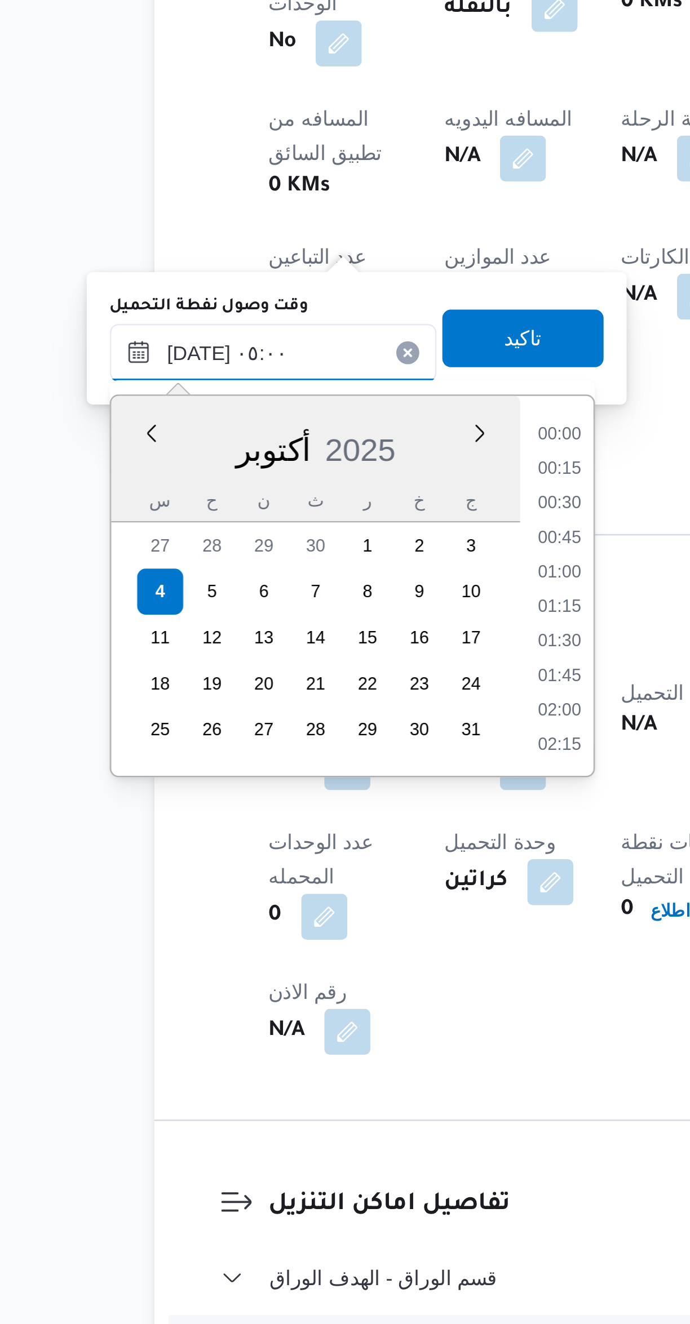
scroll to position [202, 0]
click at [303, 934] on li "03:45" at bounding box center [305, 932] width 26 height 11
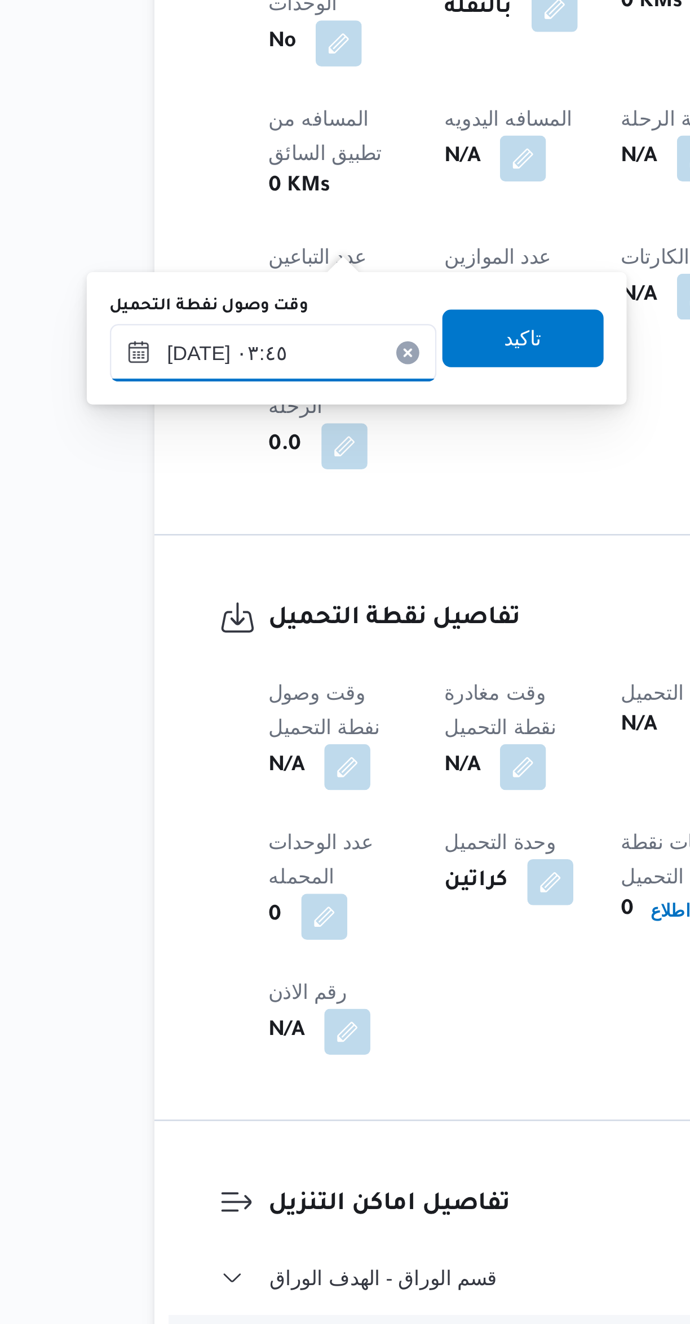
click at [187, 899] on input "٠٤/١٠/٢٠٢٥ ٠٣:٤٥" at bounding box center [193, 900] width 128 height 23
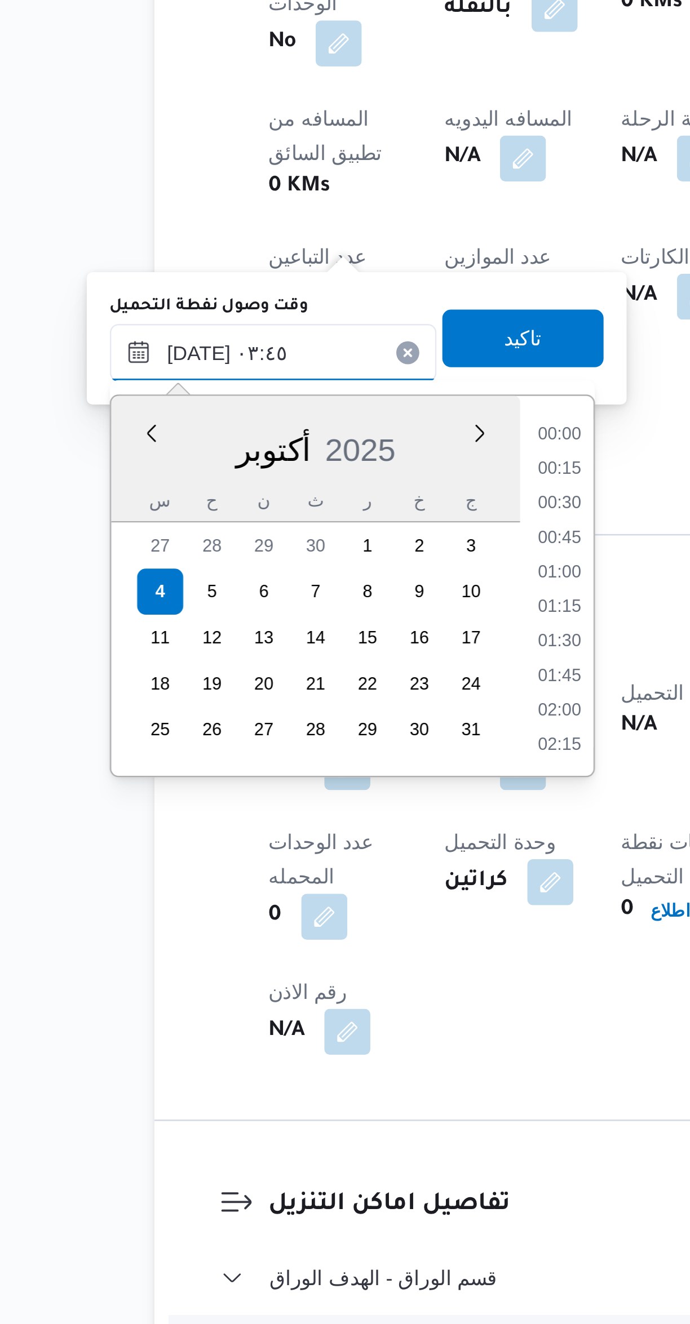
scroll to position [135, 0]
click at [300, 955] on li "03:00" at bounding box center [305, 959] width 26 height 11
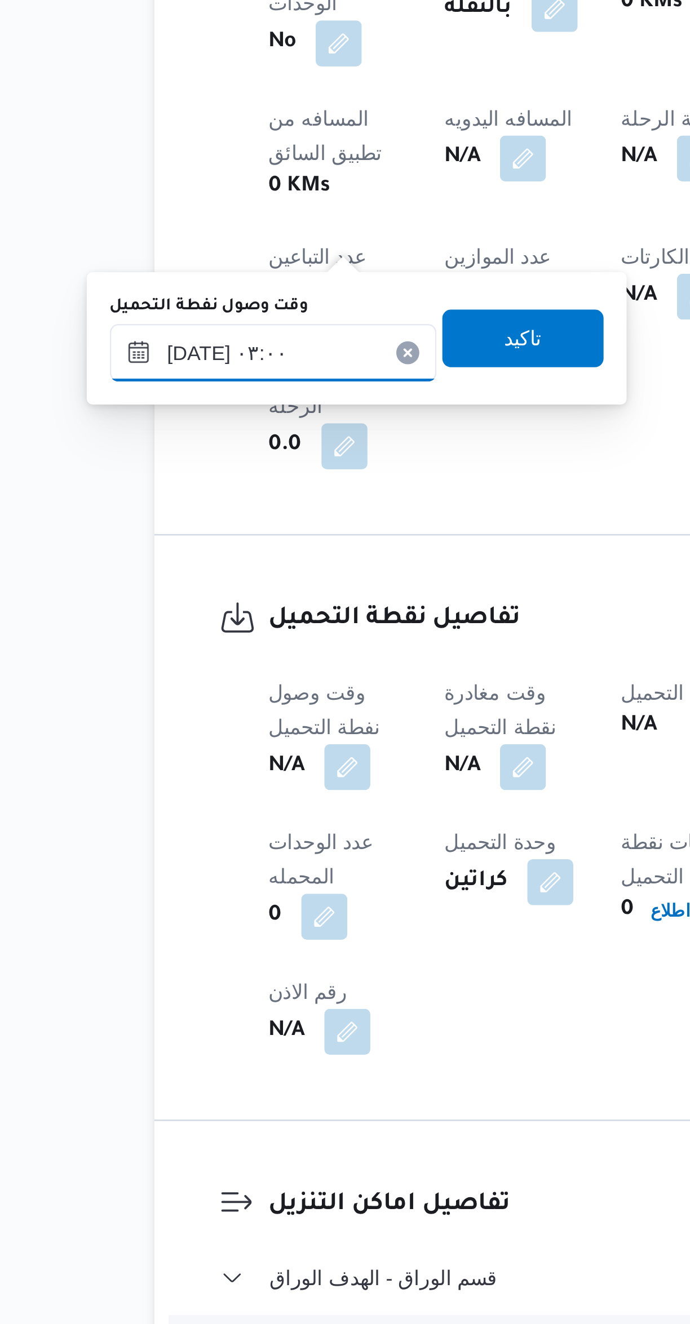
click at [184, 901] on input "٠٤/١٠/٢٠٢٥ ٠٣:٠٠" at bounding box center [193, 900] width 128 height 23
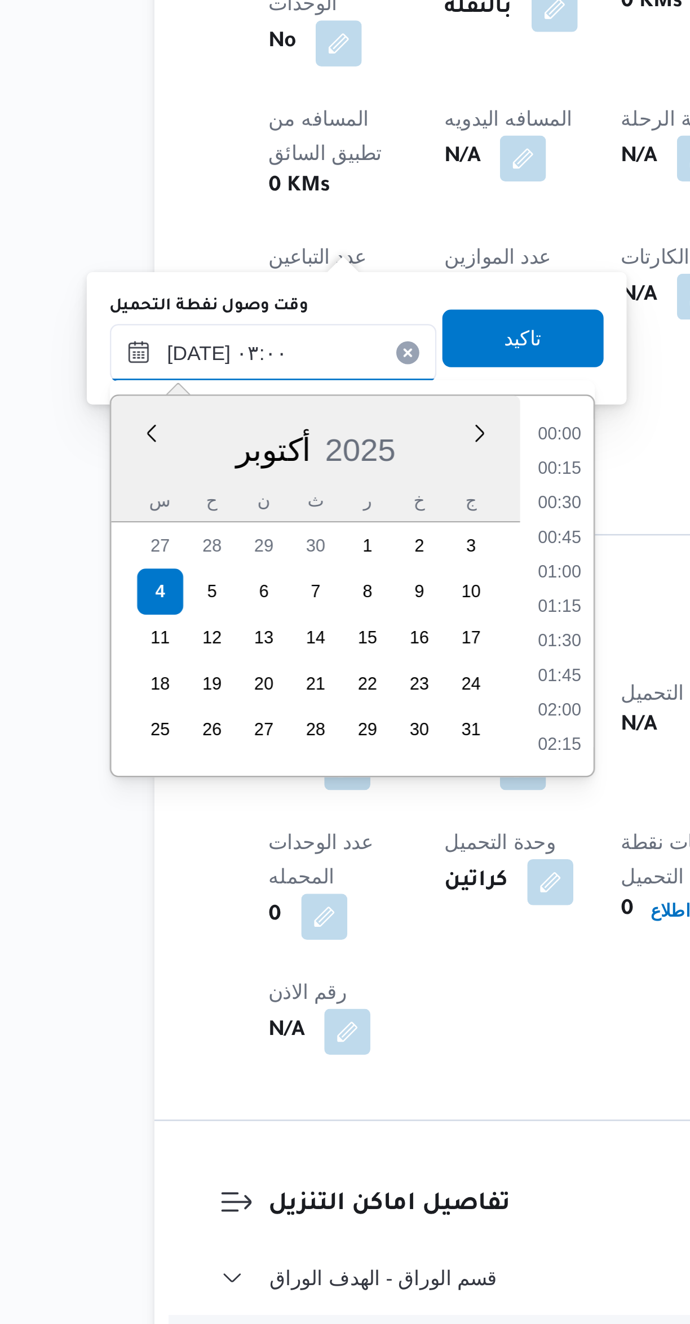
scroll to position [94, 0]
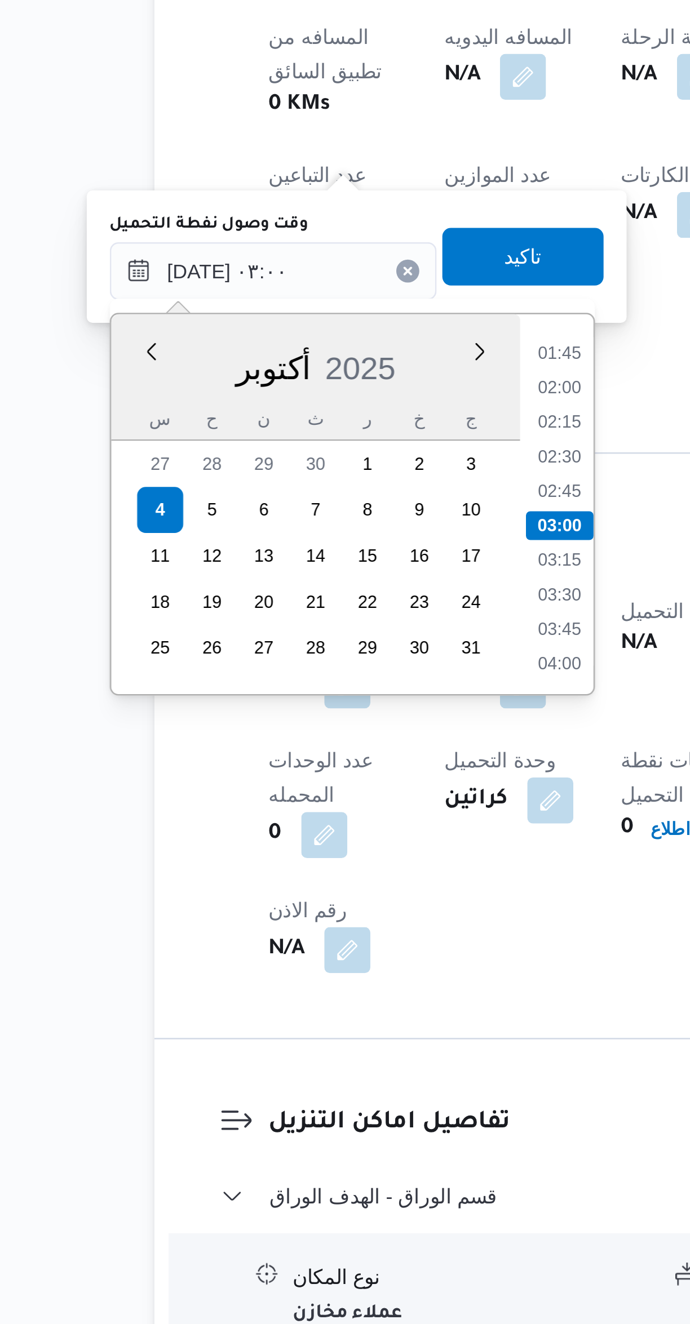
click at [301, 983] on li "02:45" at bounding box center [305, 986] width 26 height 11
type input "٠٤/١٠/٢٠٢٥ ٠٢:٤٥"
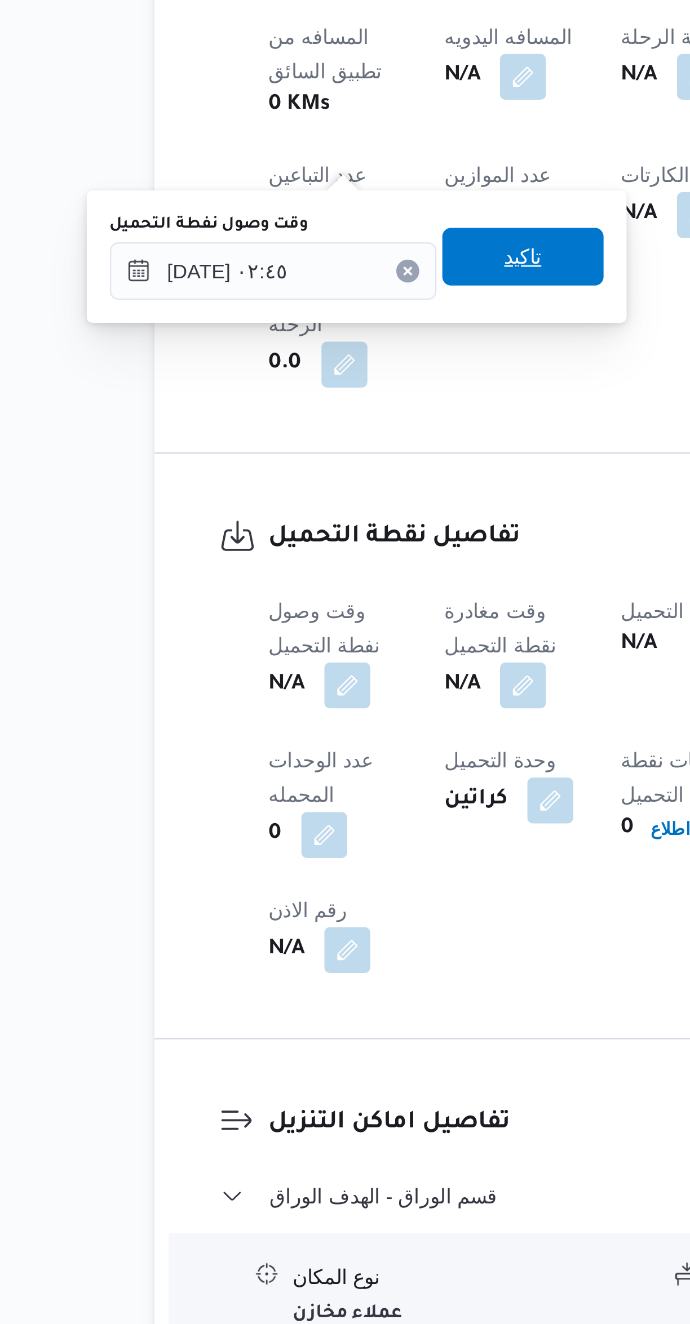
click at [270, 899] on span "تاكيد" at bounding box center [290, 894] width 63 height 23
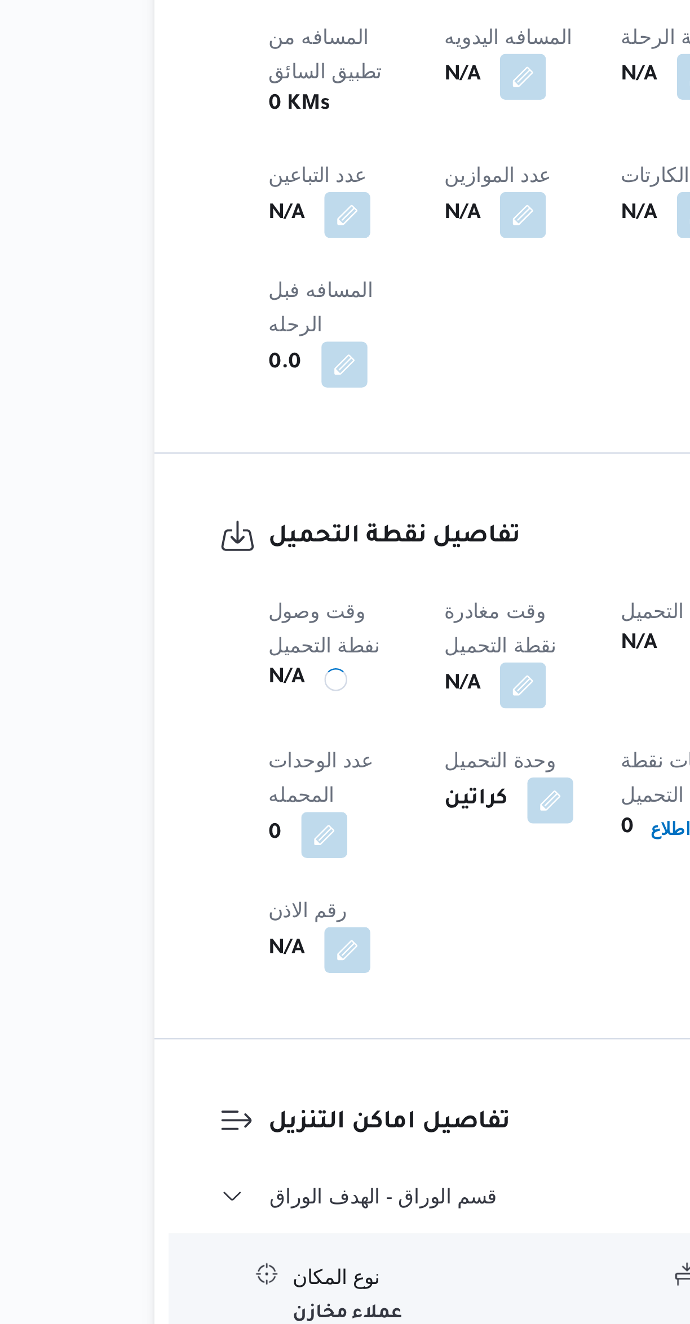
scroll to position [0, 0]
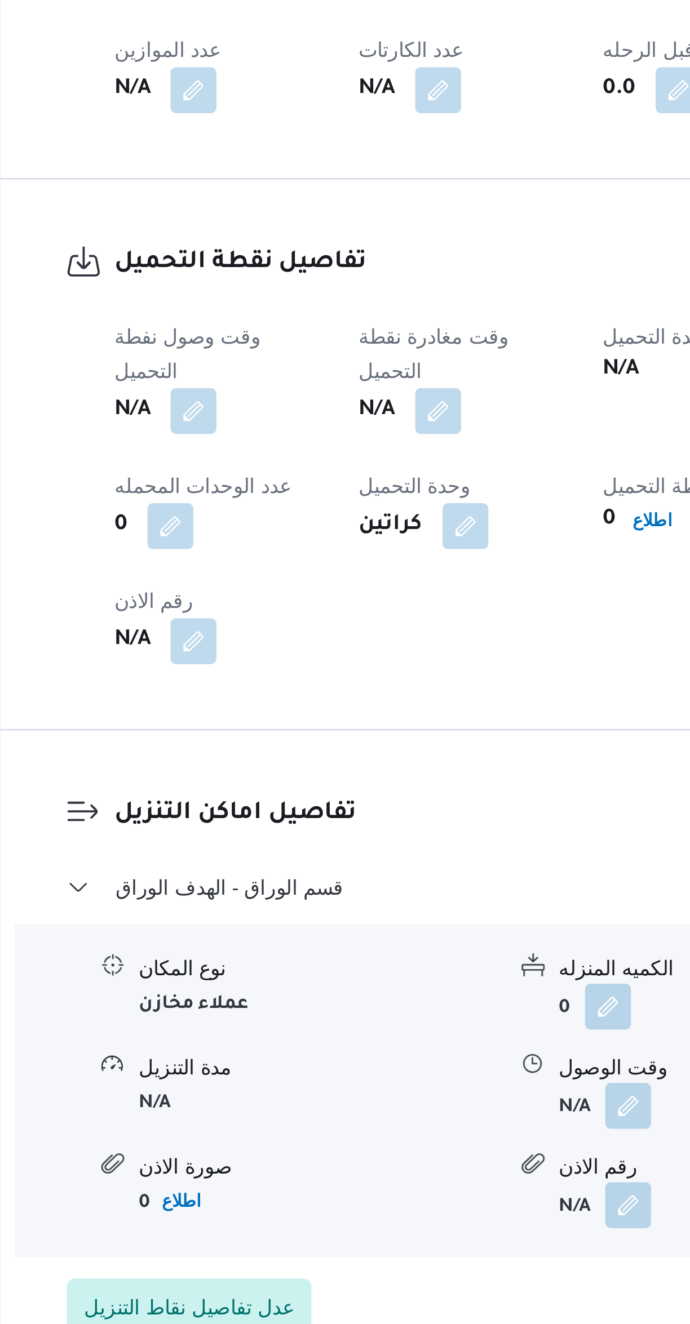
click at [317, 927] on button "button" at bounding box center [318, 936] width 18 height 18
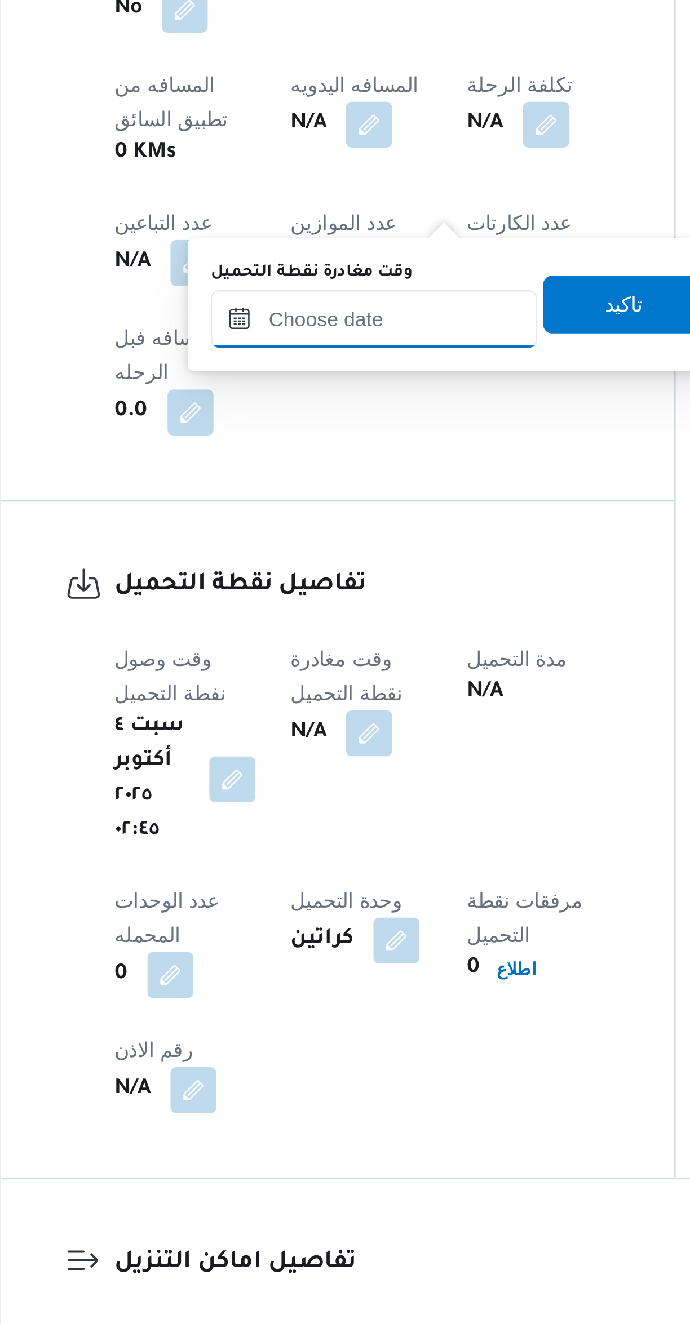
click at [282, 900] on input "وقت مغادرة نقطة التحميل" at bounding box center [293, 900] width 128 height 23
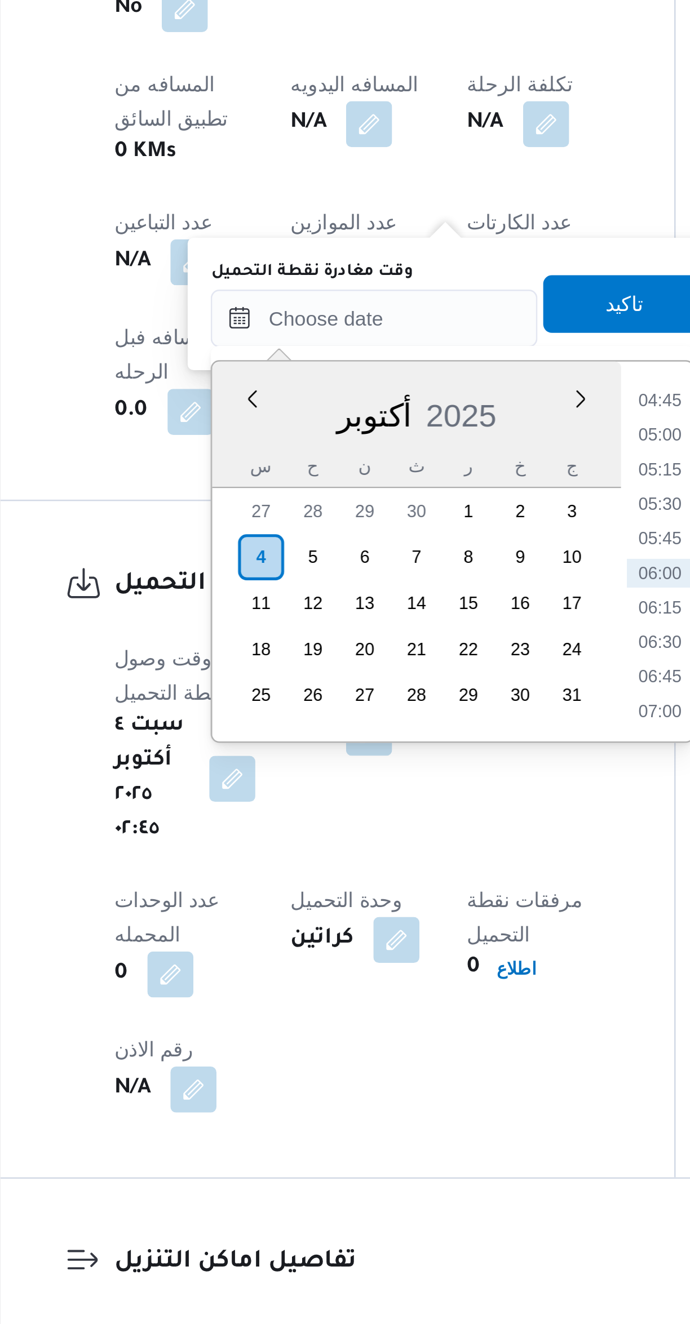
click at [396, 958] on li "05:15" at bounding box center [405, 959] width 26 height 11
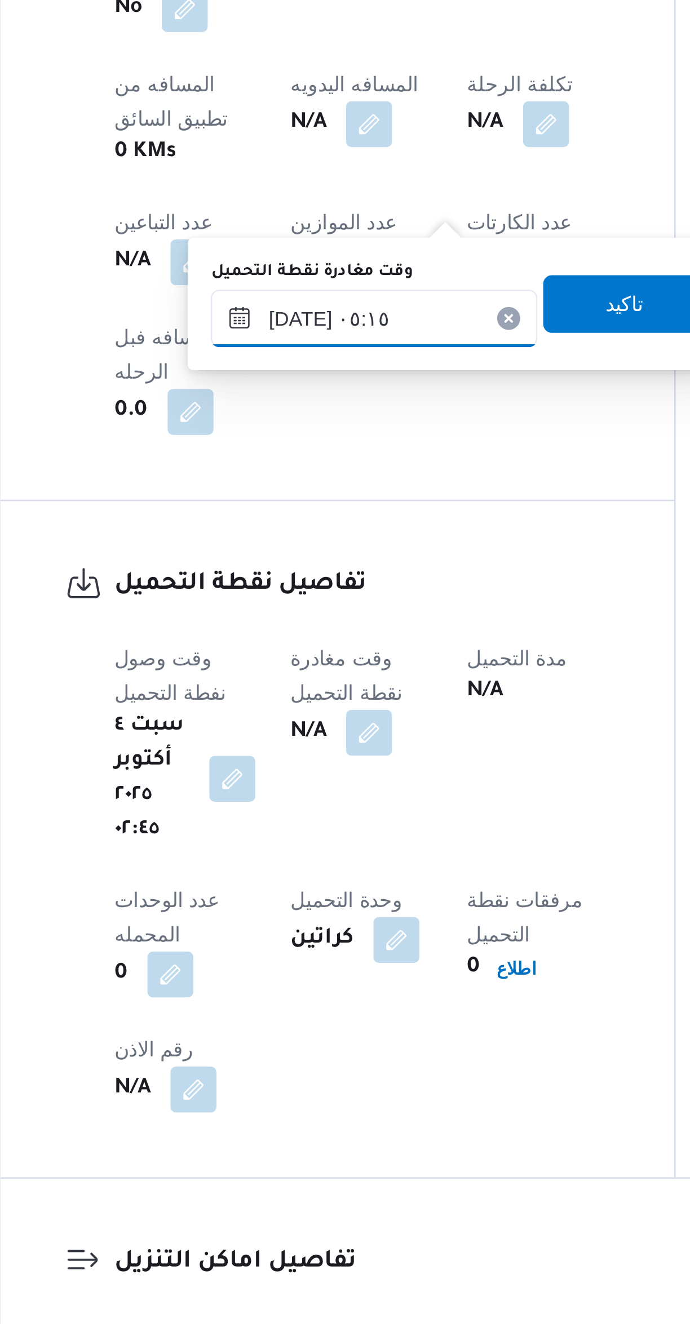
type input "٠٤/١٠/٢٠٢٥ ٠٥:١٥"
click at [366, 895] on span "تاكيد" at bounding box center [390, 894] width 63 height 23
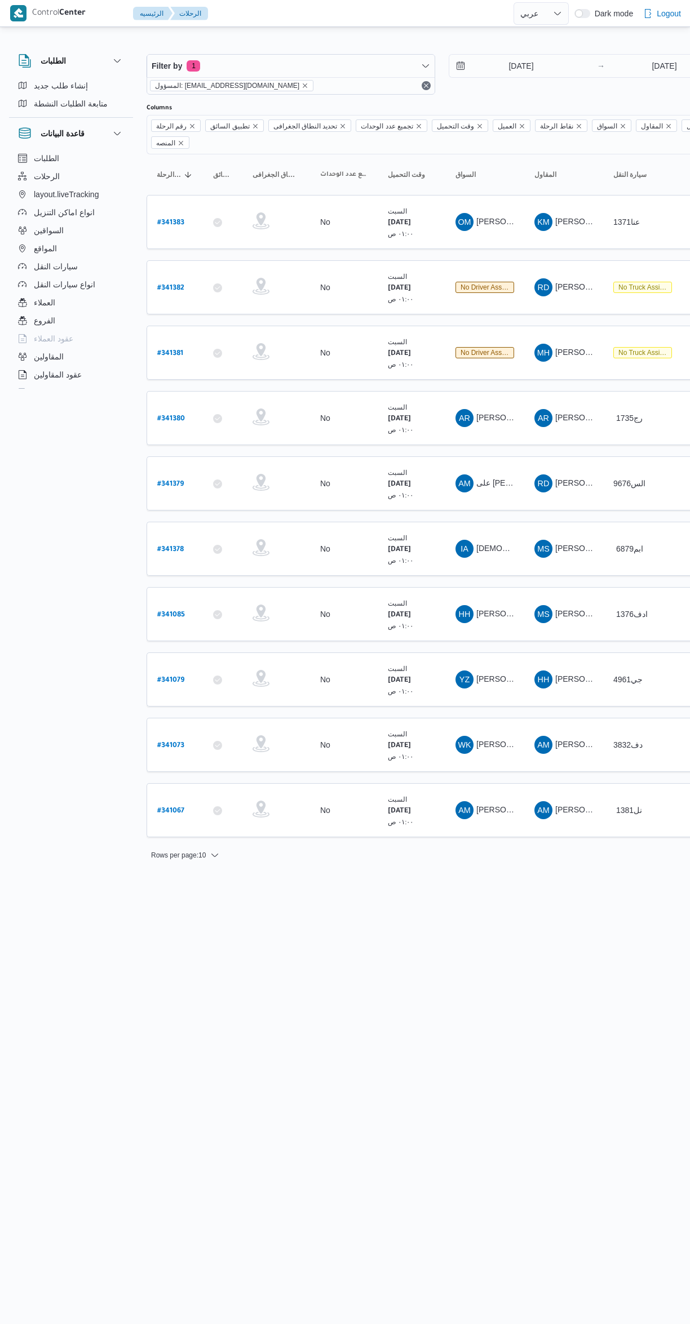
select select "ar"
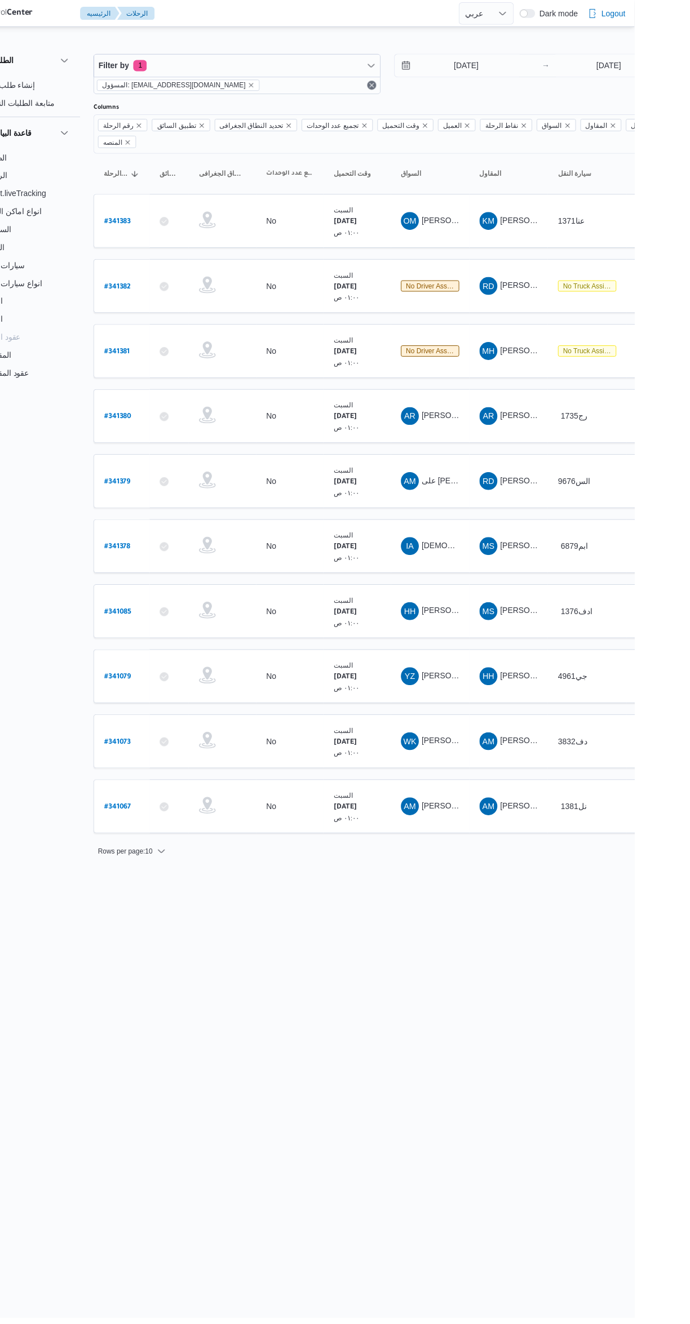
click at [181, 350] on b "# 341381" at bounding box center [170, 354] width 26 height 8
select select "ar"
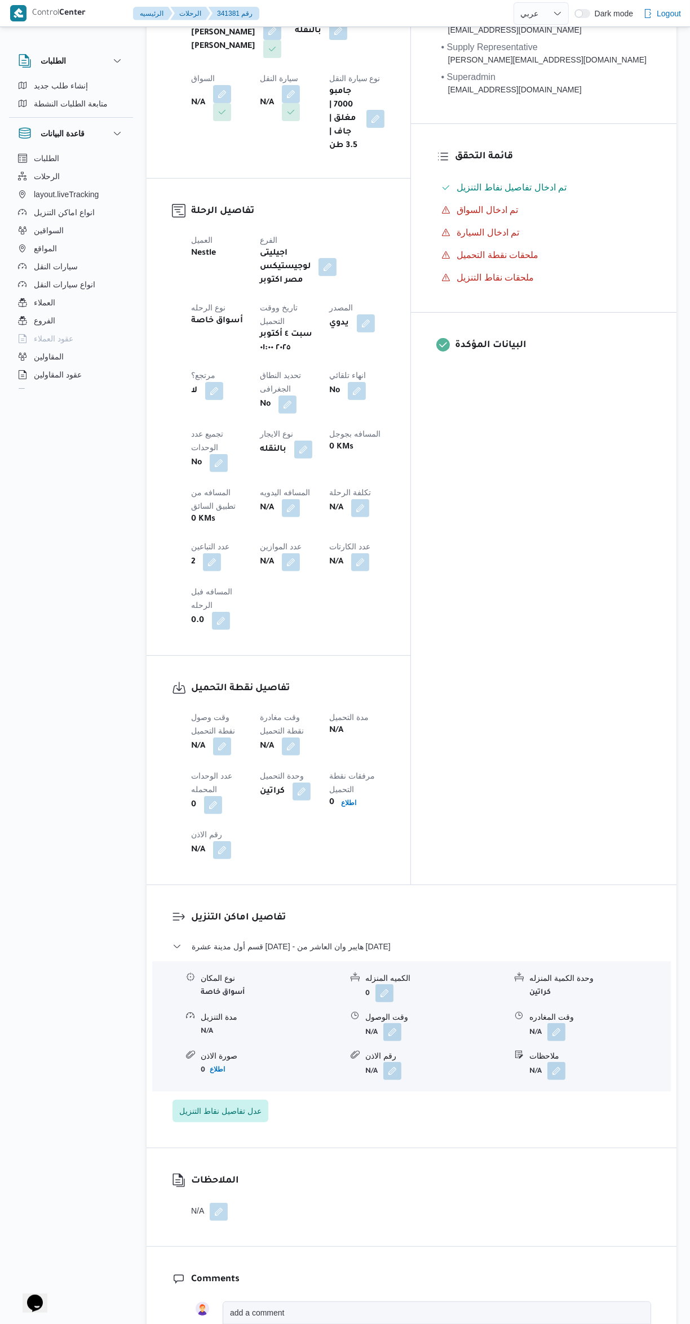
scroll to position [336, 0]
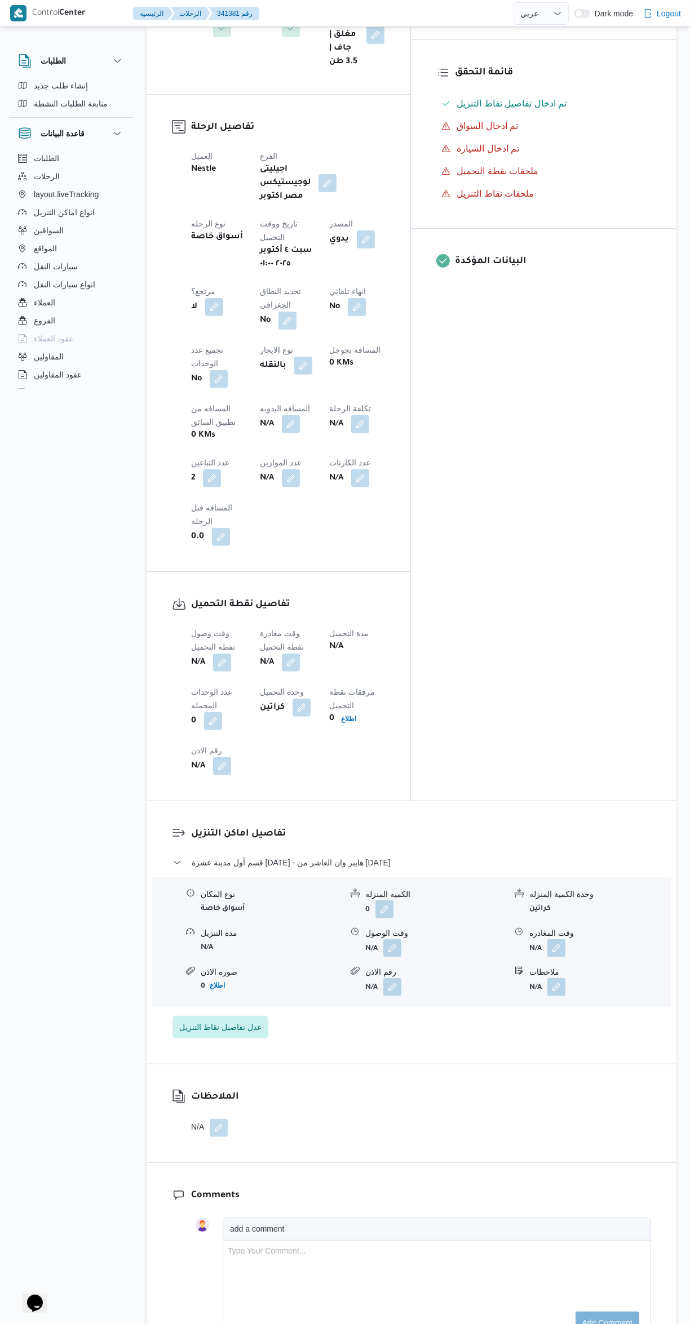
click at [300, 654] on button "button" at bounding box center [291, 663] width 18 height 18
click at [276, 559] on input "وقت مغادرة نقطة التحميل" at bounding box center [293, 559] width 128 height 23
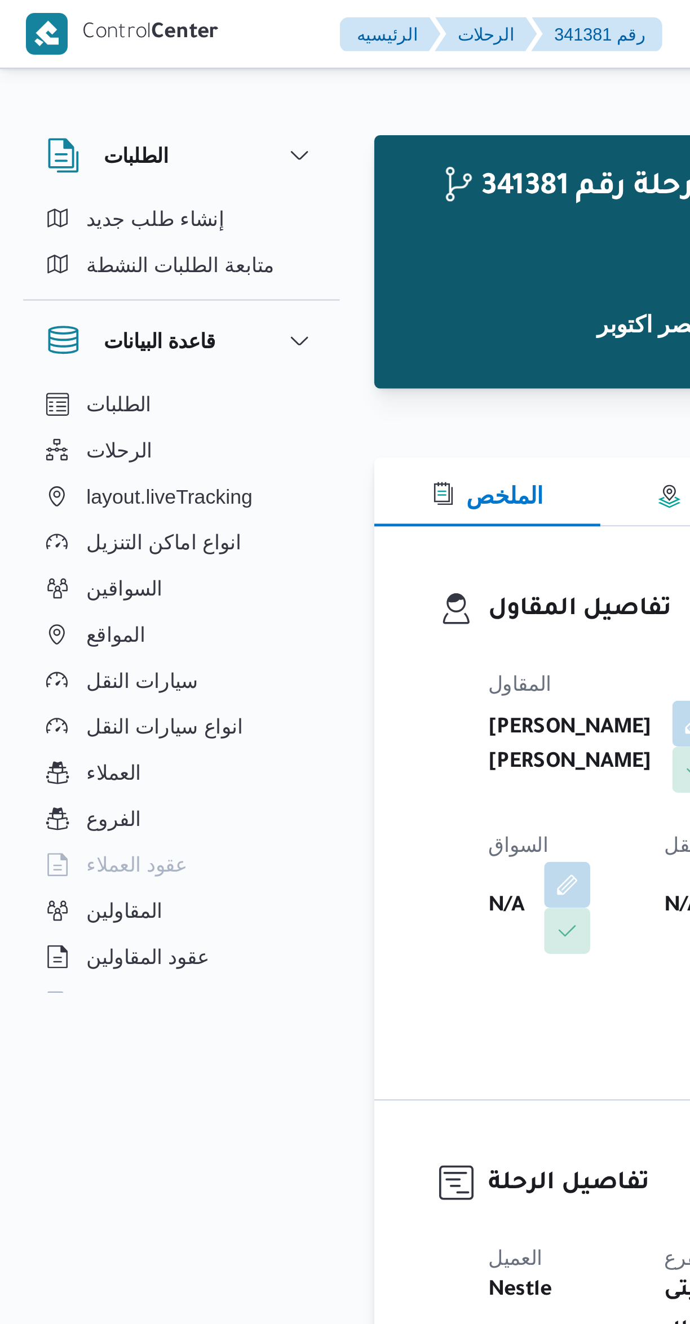
scroll to position [271, 0]
click at [112, 193] on button "layout.liveTracking" at bounding box center [71, 194] width 115 height 18
select select "ar"
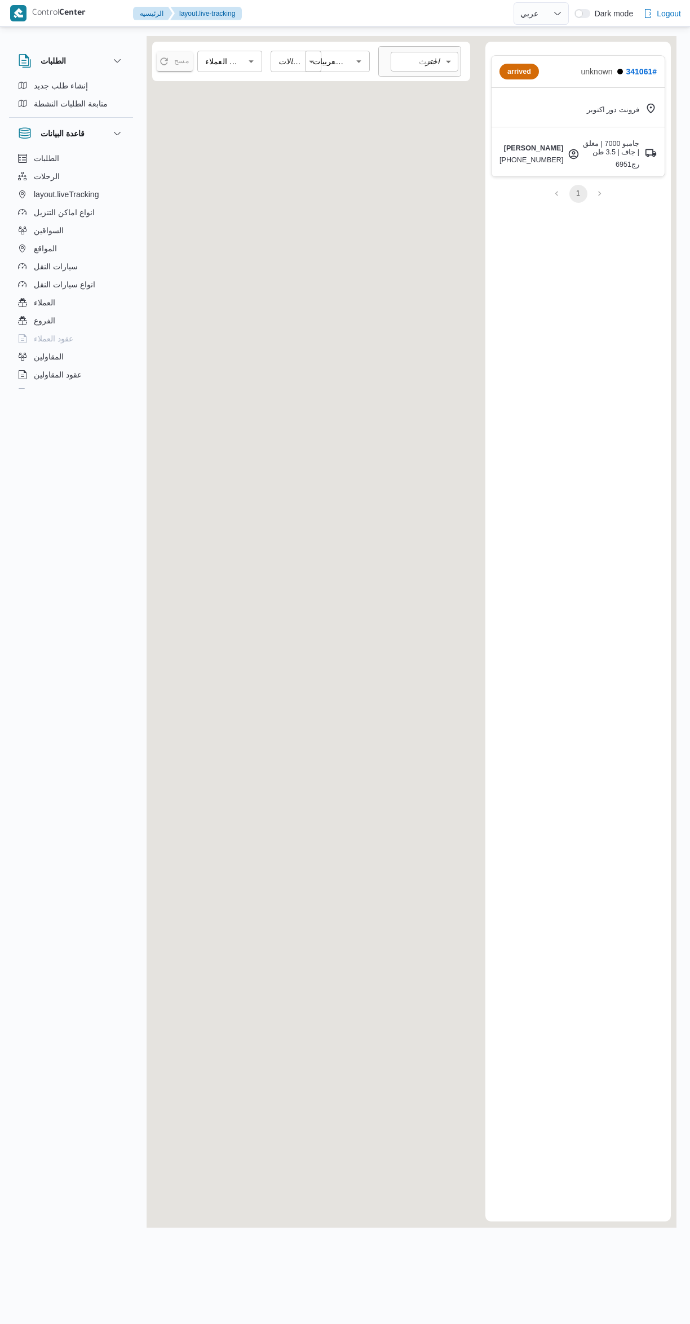
select select "ar"
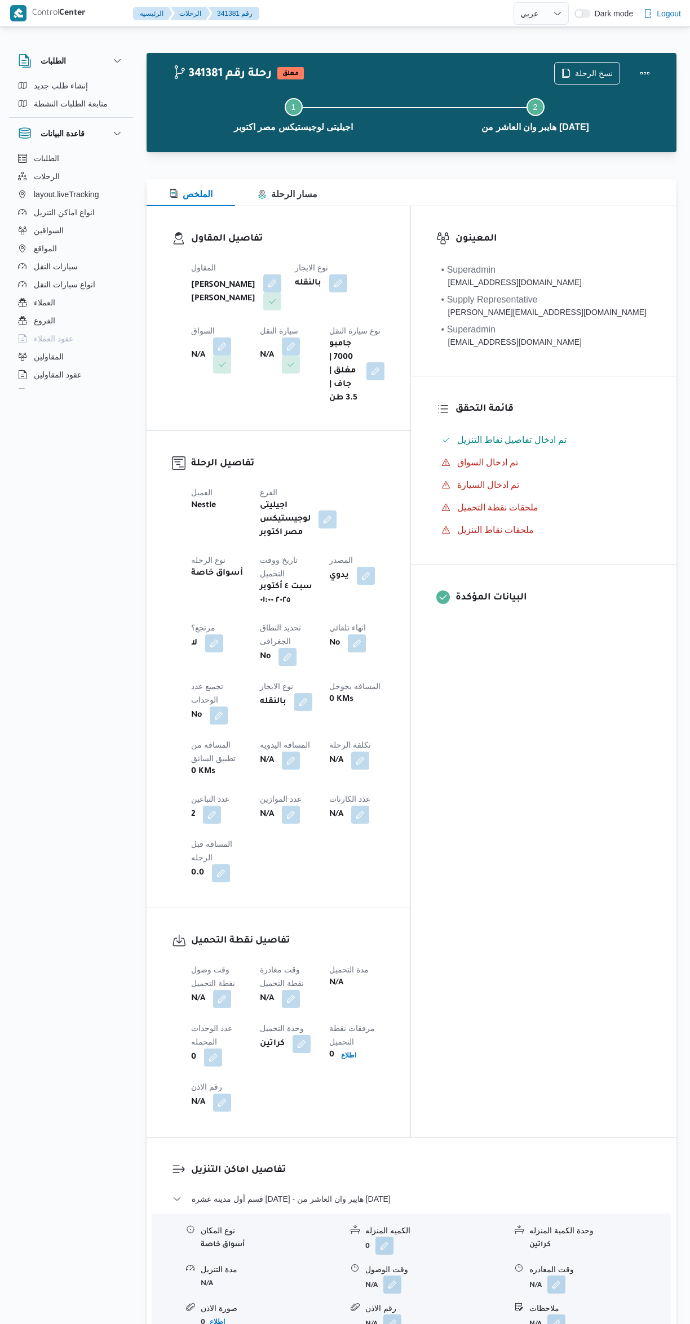
select select "ar"
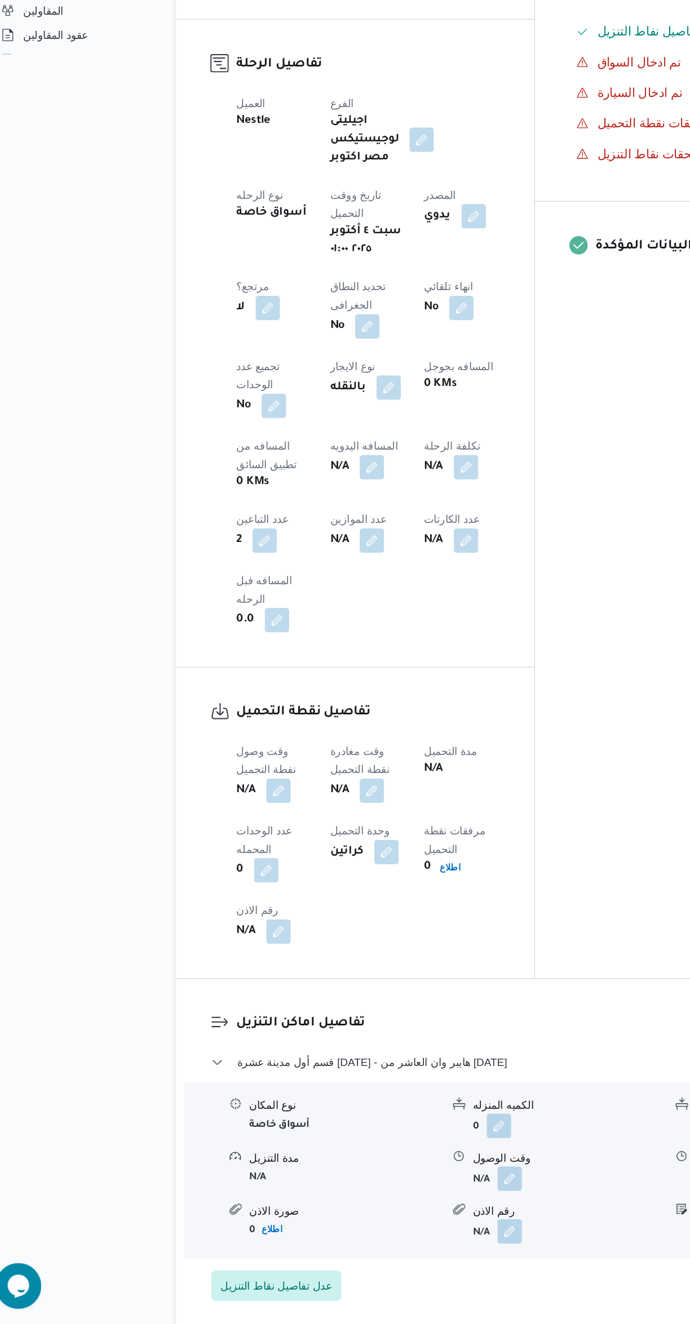
click at [218, 923] on button "button" at bounding box center [222, 932] width 18 height 18
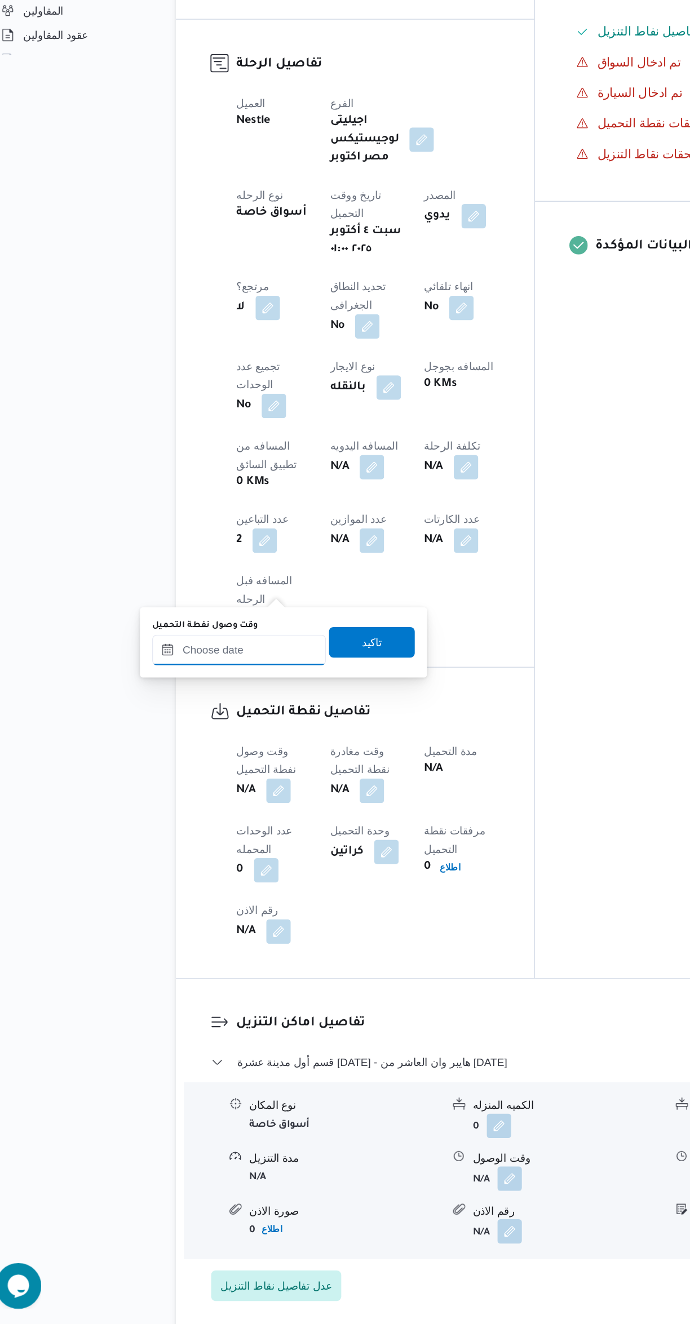
click at [187, 823] on input "وقت وصول نفطة التحميل" at bounding box center [193, 828] width 128 height 23
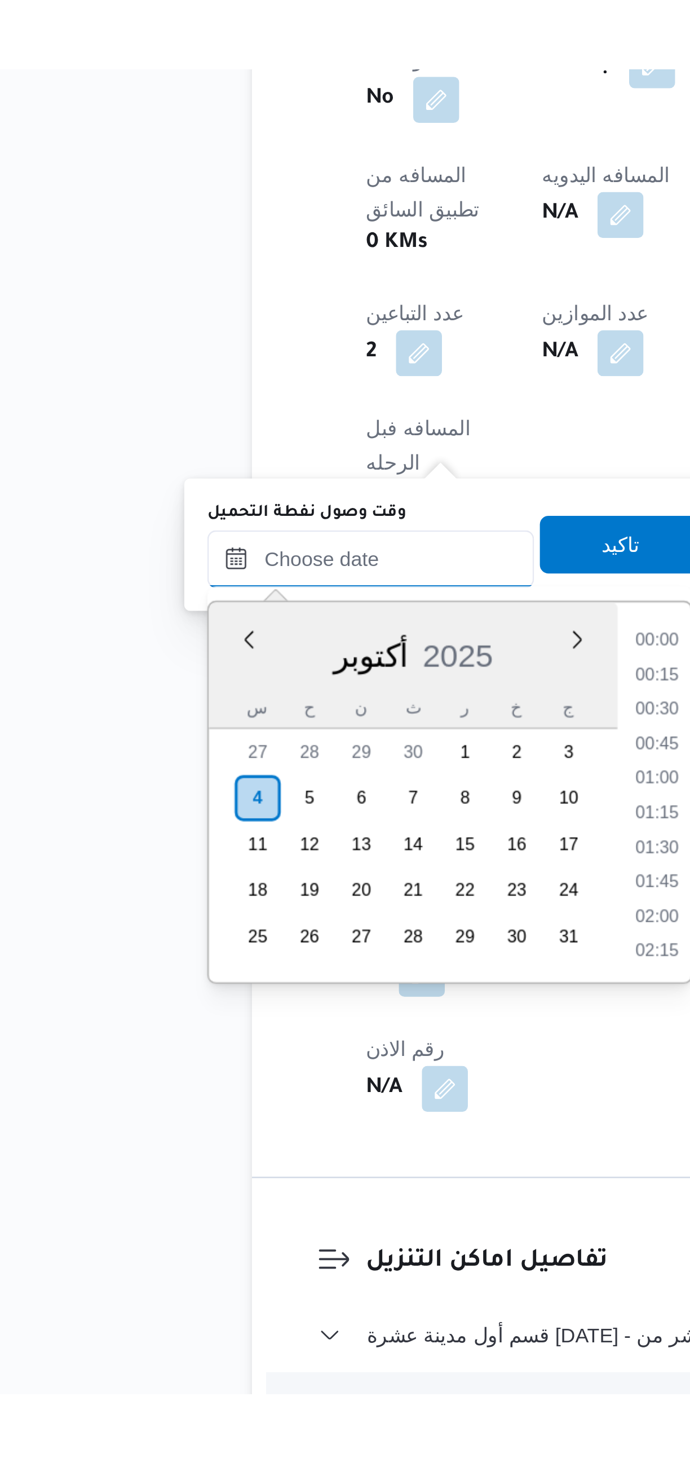
scroll to position [271, 0]
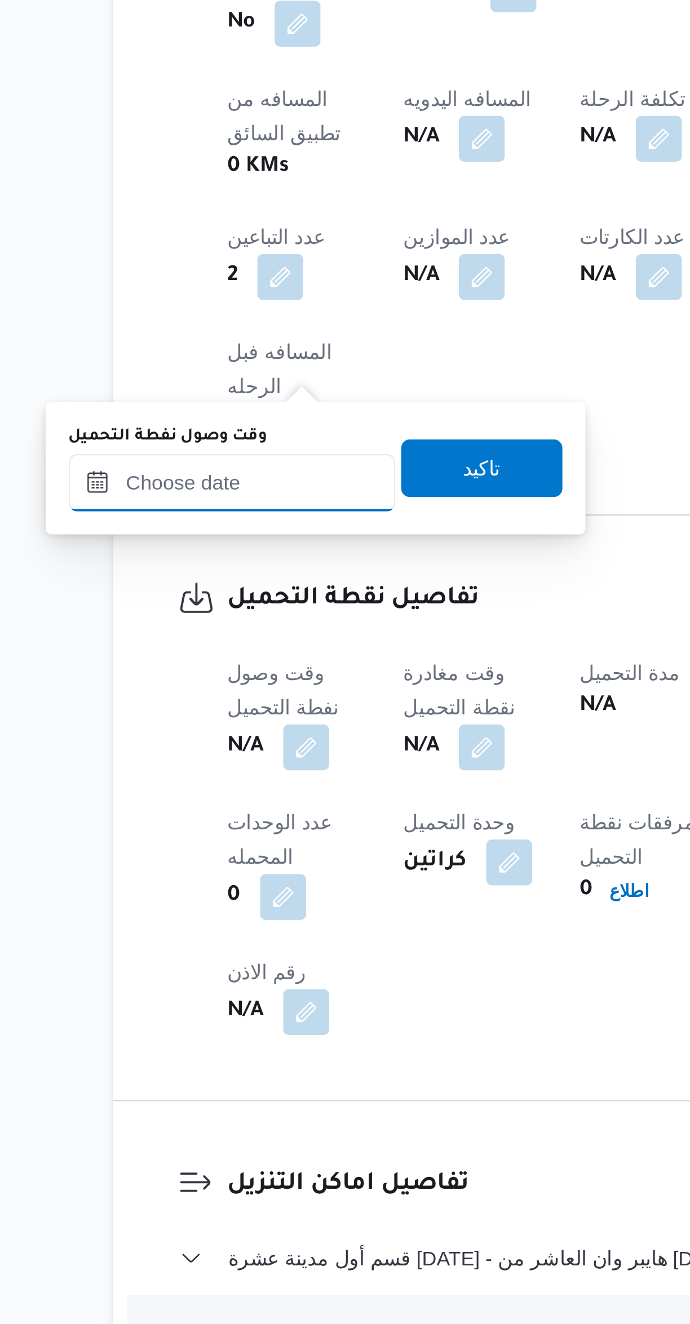
click at [187, 896] on input "وقت وصول نفطة التحميل" at bounding box center [193, 895] width 128 height 23
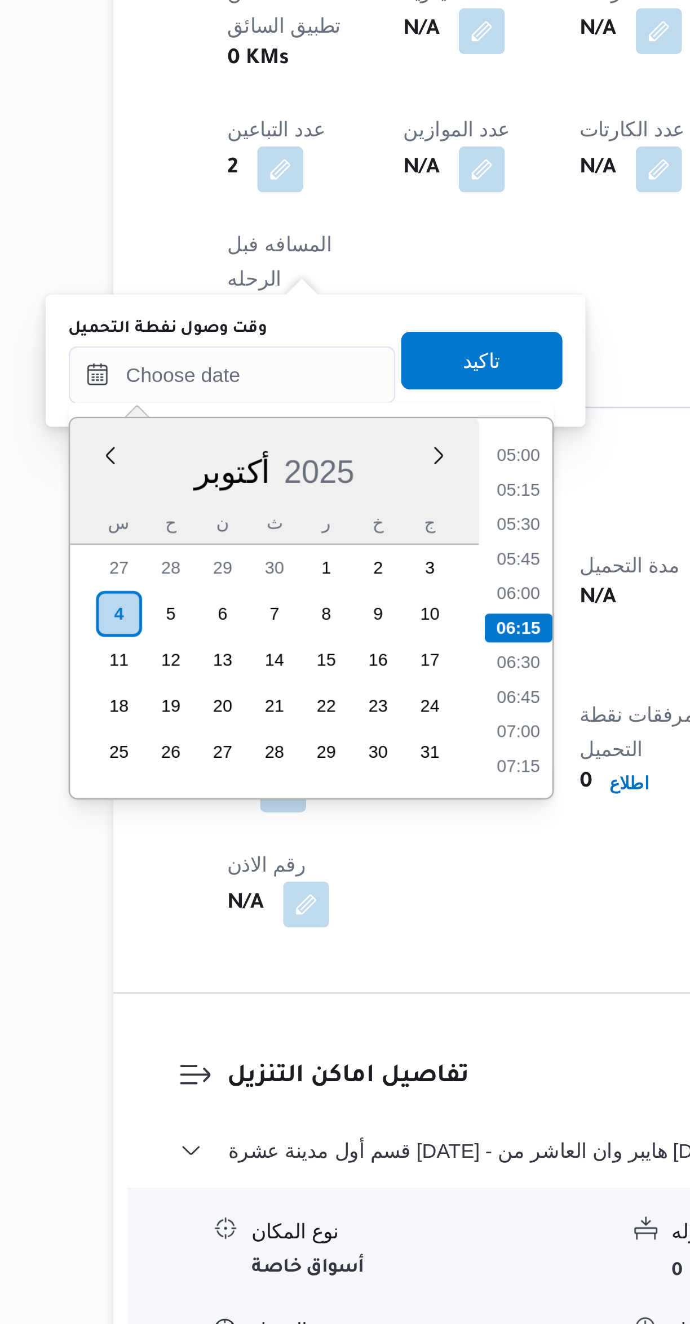
click at [304, 927] on li "05:00" at bounding box center [305, 926] width 26 height 11
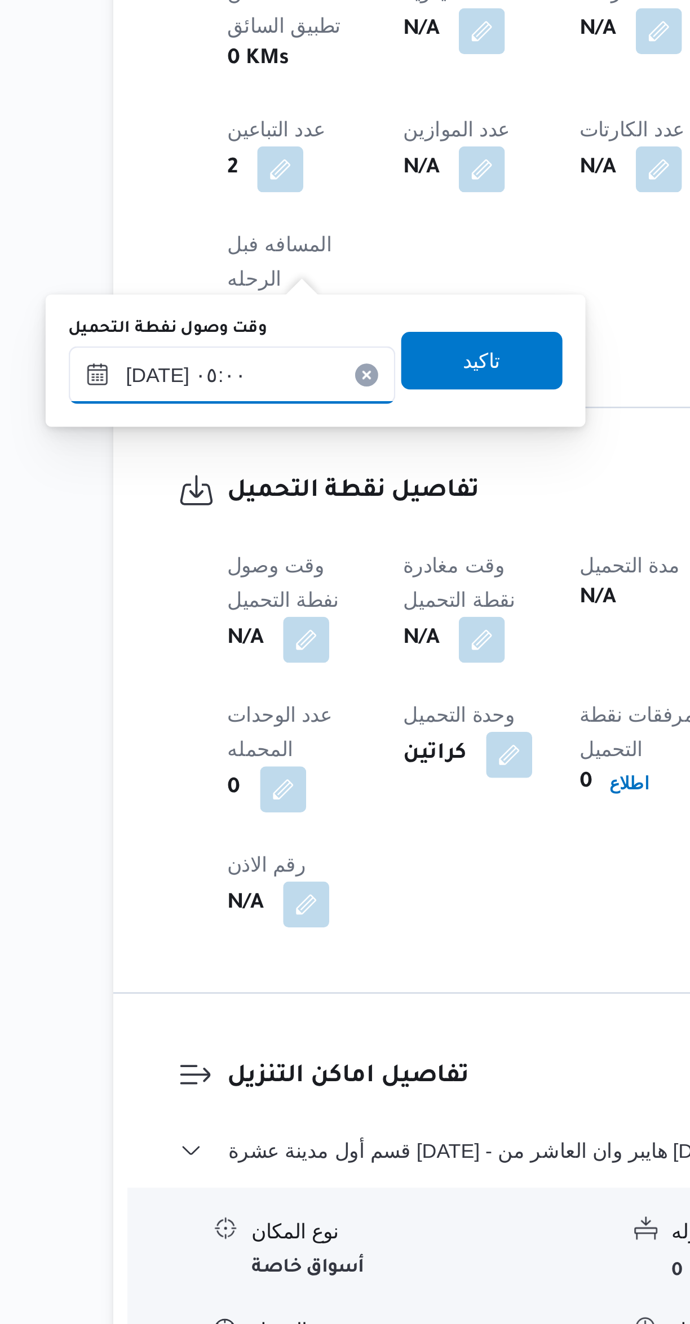
click at [184, 891] on input "٠٤/١٠/٢٠٢٥ ٠٥:٠٠" at bounding box center [193, 895] width 128 height 23
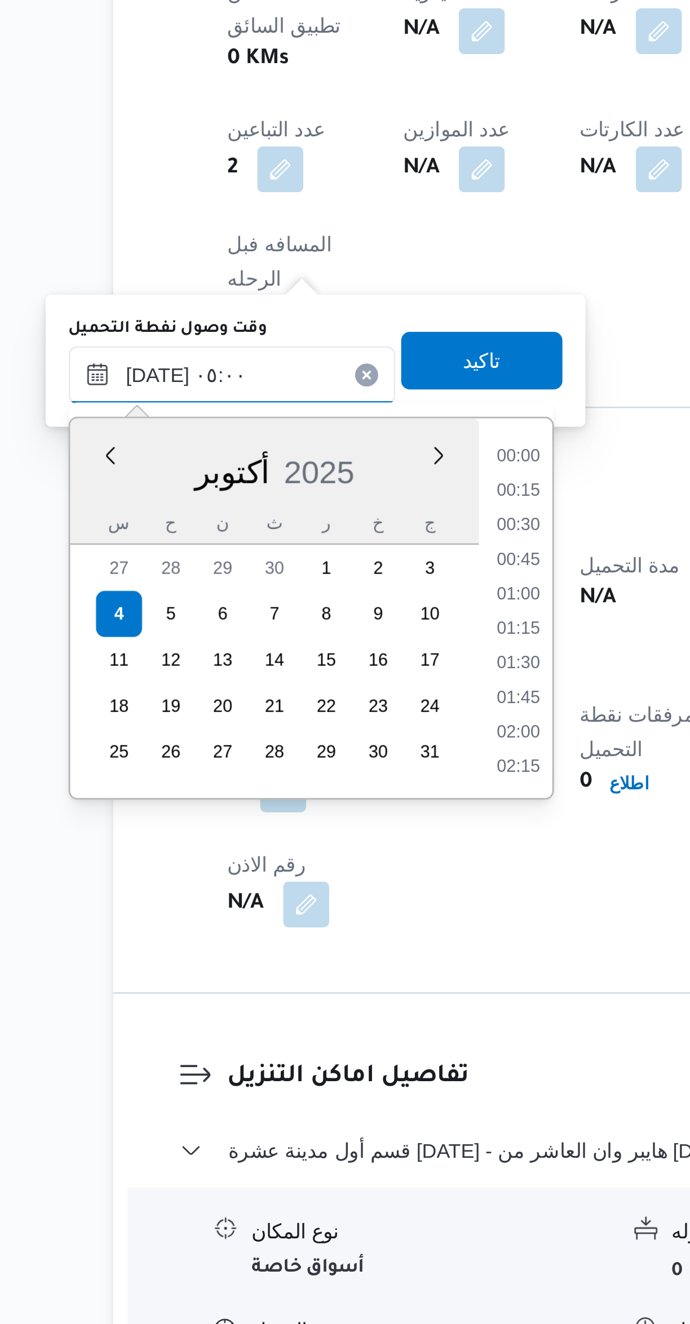
scroll to position [202, 0]
click at [298, 932] on li "03:45" at bounding box center [305, 927] width 26 height 11
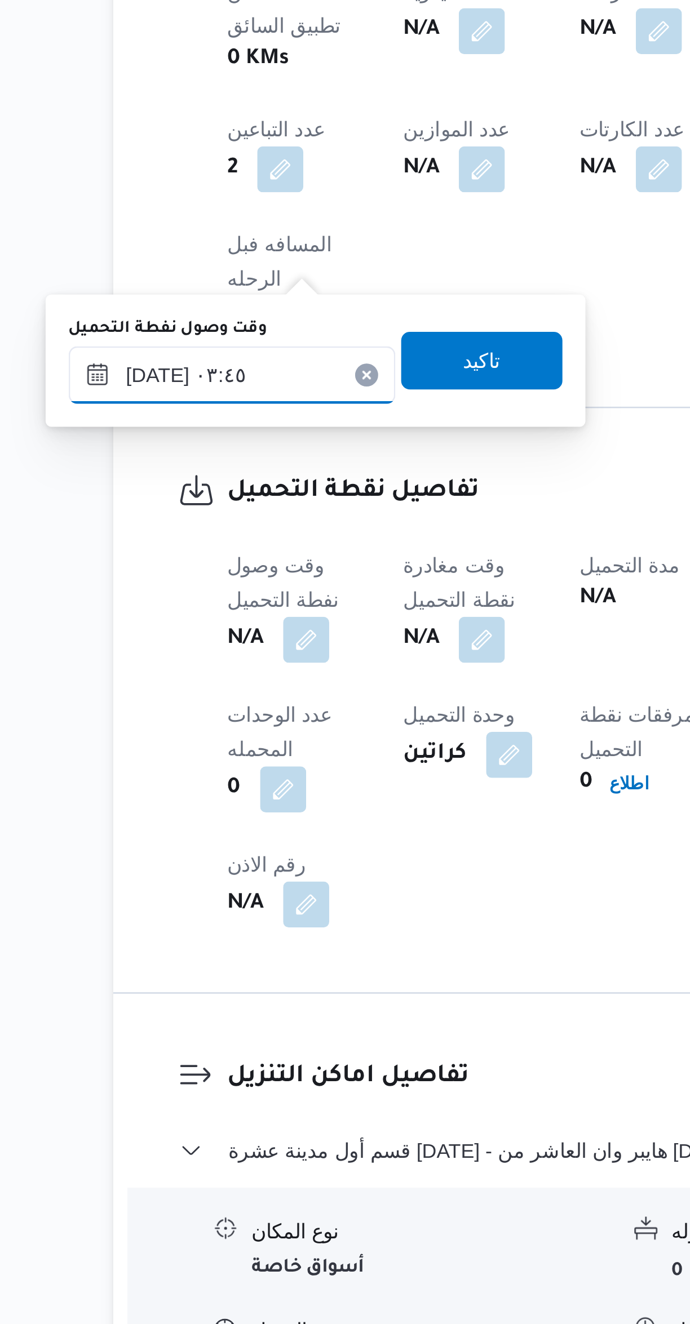
click at [187, 897] on input "٠٤/١٠/٢٠٢٥ ٠٣:٤٥" at bounding box center [193, 895] width 128 height 23
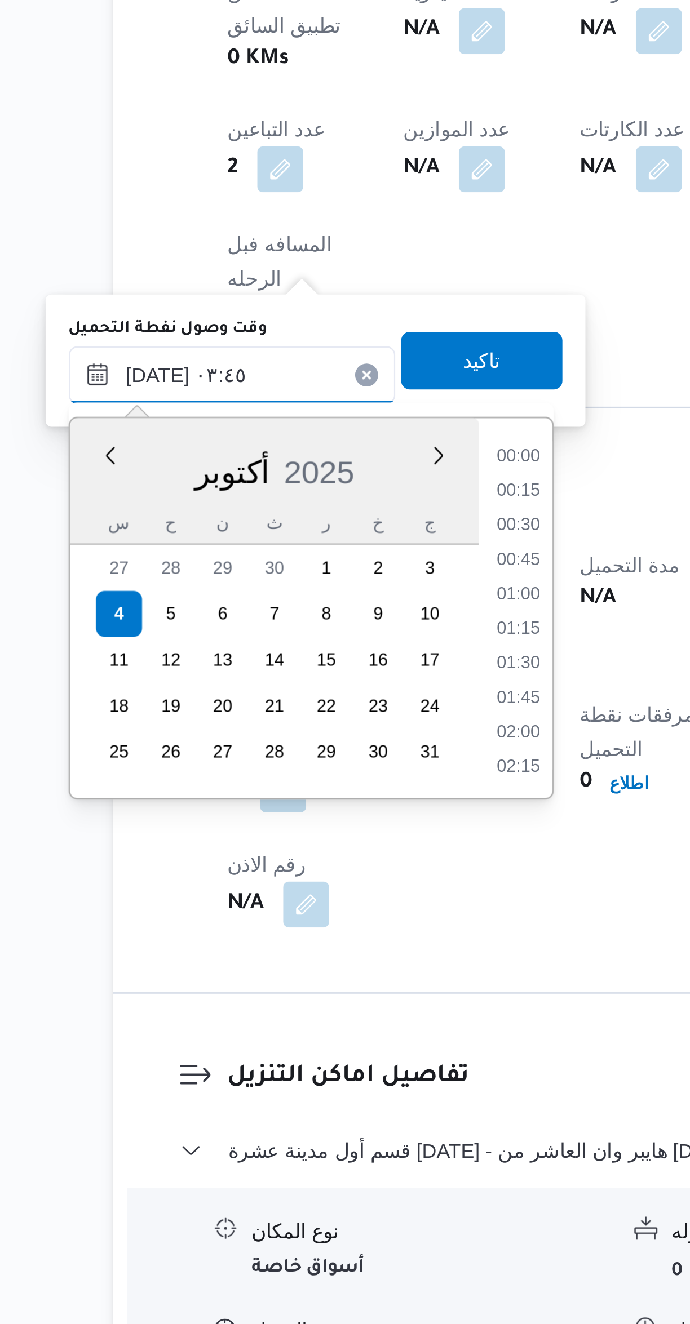
scroll to position [135, 0]
click at [302, 968] on li "03:15" at bounding box center [305, 968] width 26 height 11
type input "٠٤/١٠/٢٠٢٥ ٠٣:١٥"
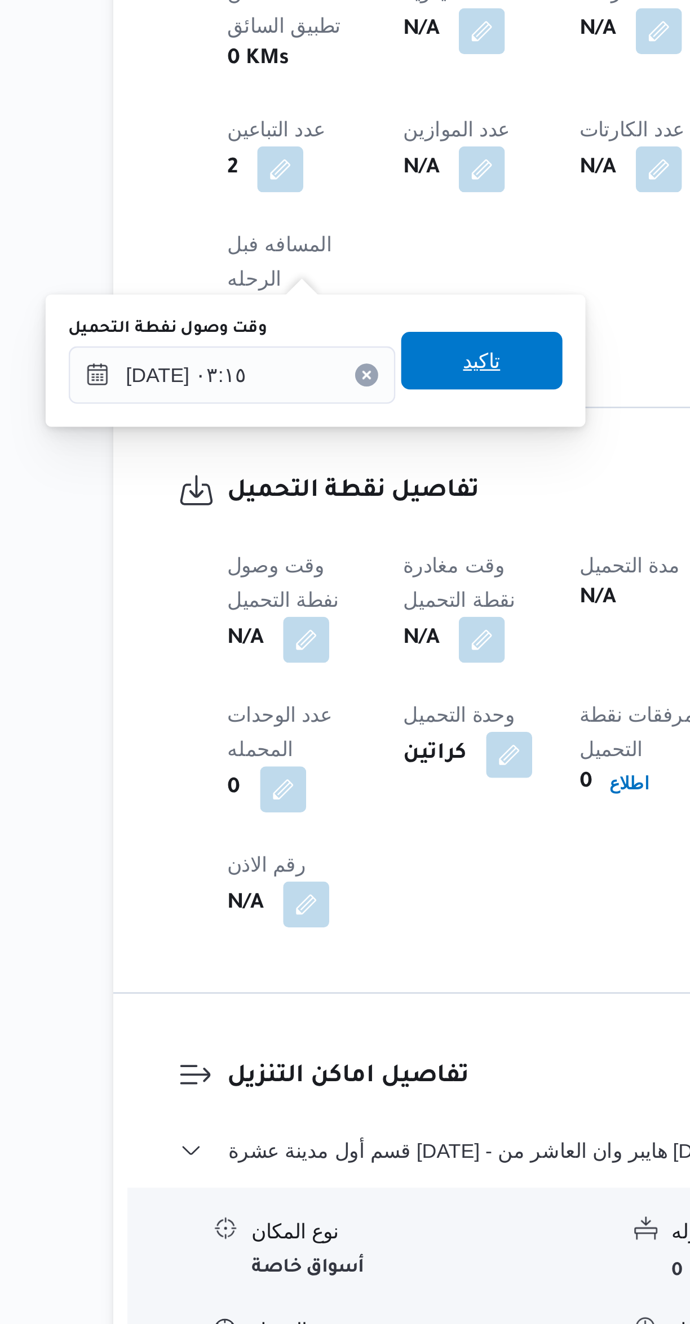
click at [267, 897] on span "تاكيد" at bounding box center [290, 890] width 63 height 23
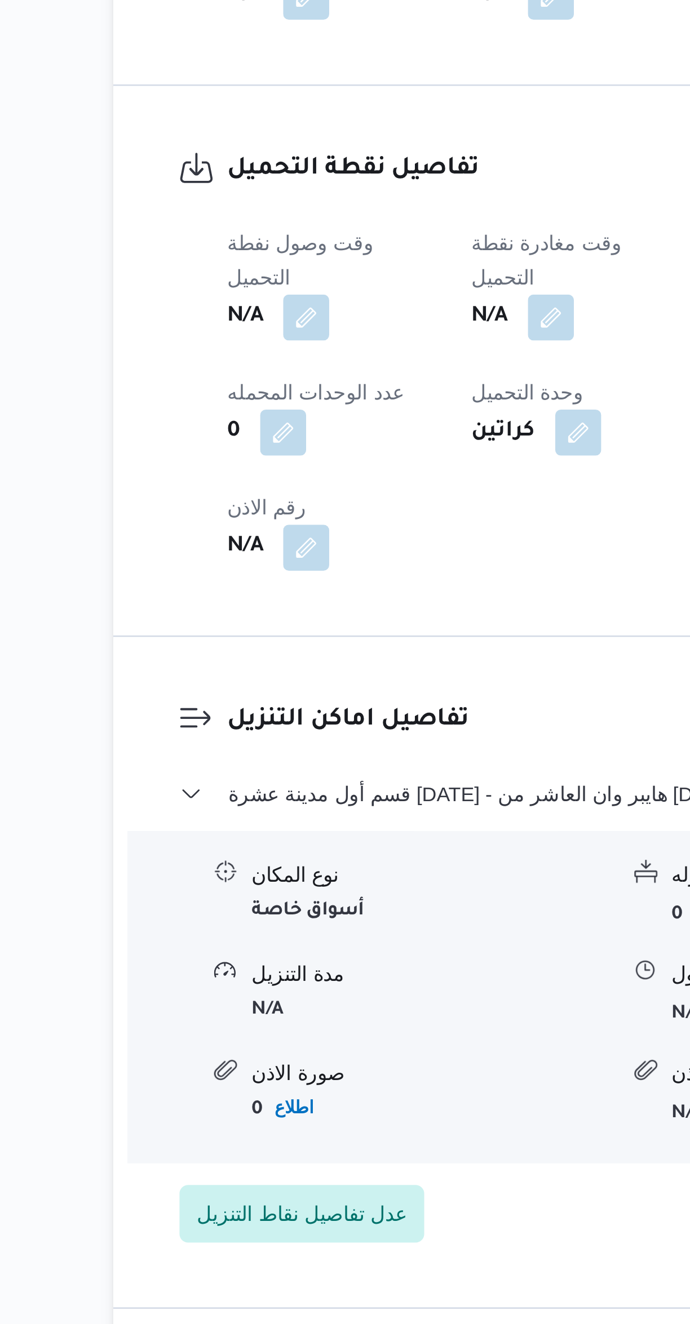
click at [317, 864] on button "button" at bounding box center [318, 873] width 18 height 18
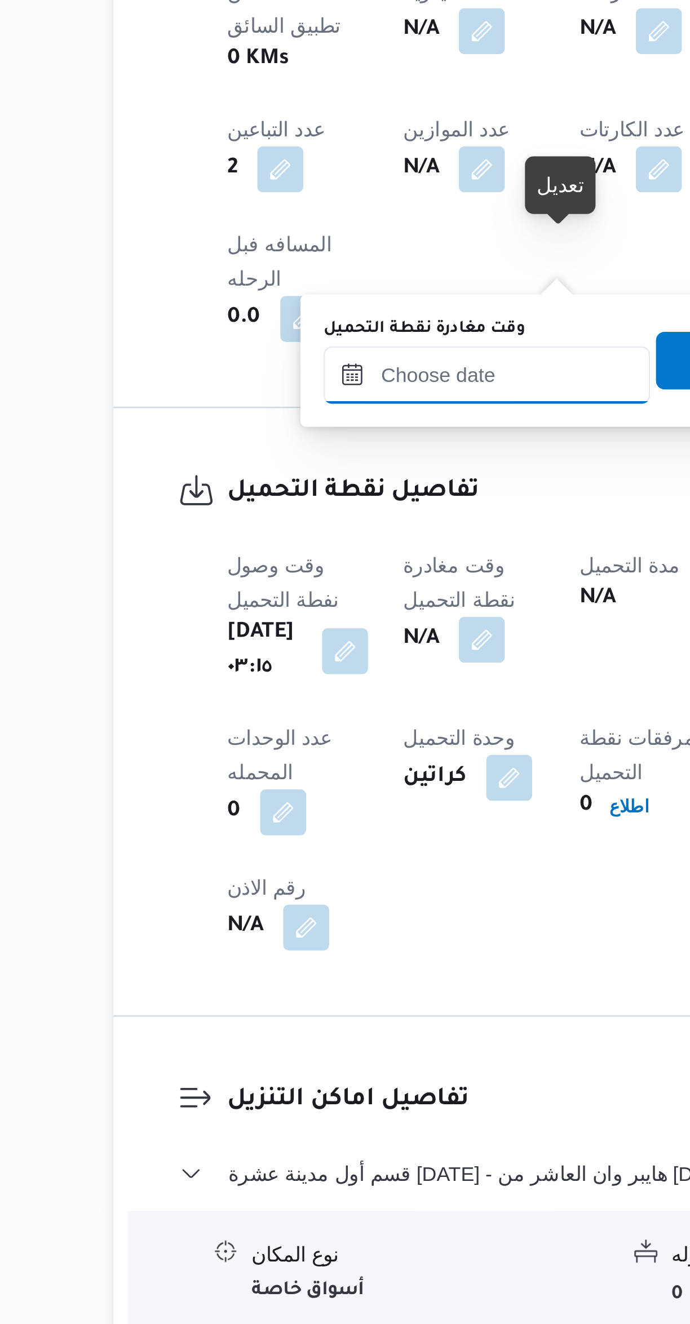
click at [276, 895] on input "وقت مغادرة نقطة التحميل" at bounding box center [293, 895] width 128 height 23
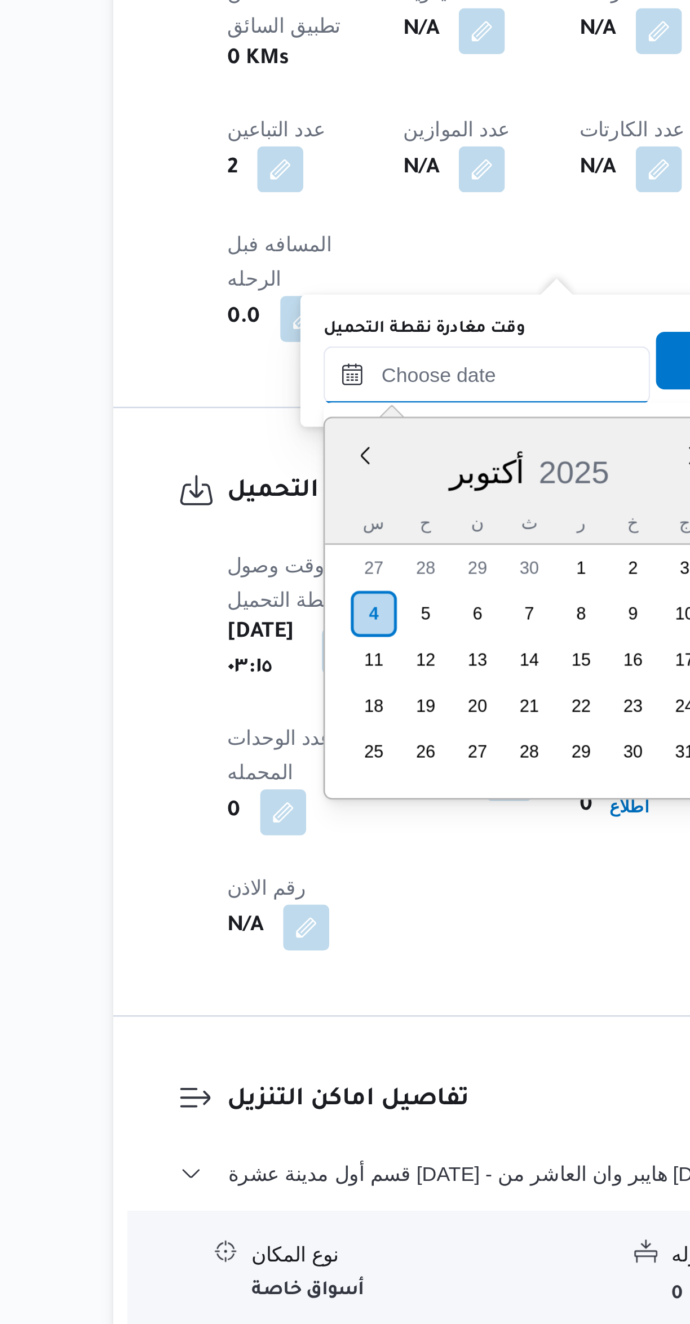
scroll to position [271, 0]
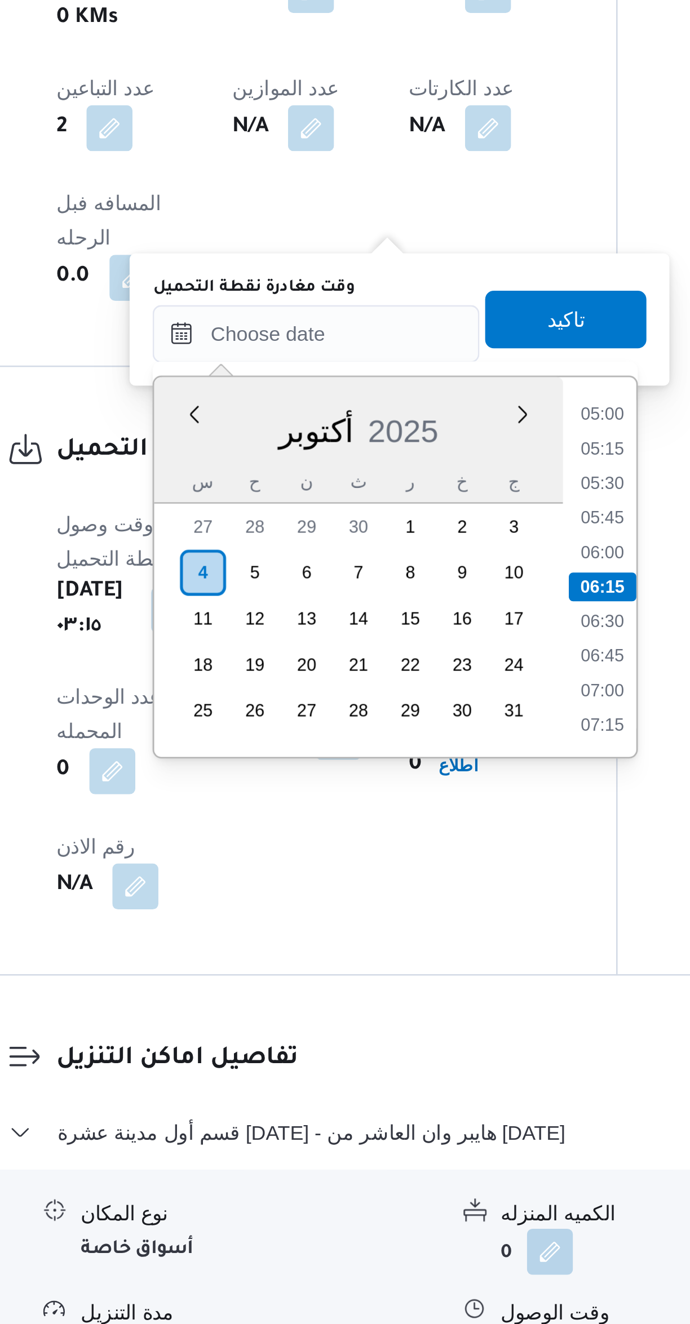
click at [401, 958] on li "05:30" at bounding box center [405, 954] width 26 height 11
type input "٠٤/١٠/٢٠٢٥ ٠٥:٣٠"
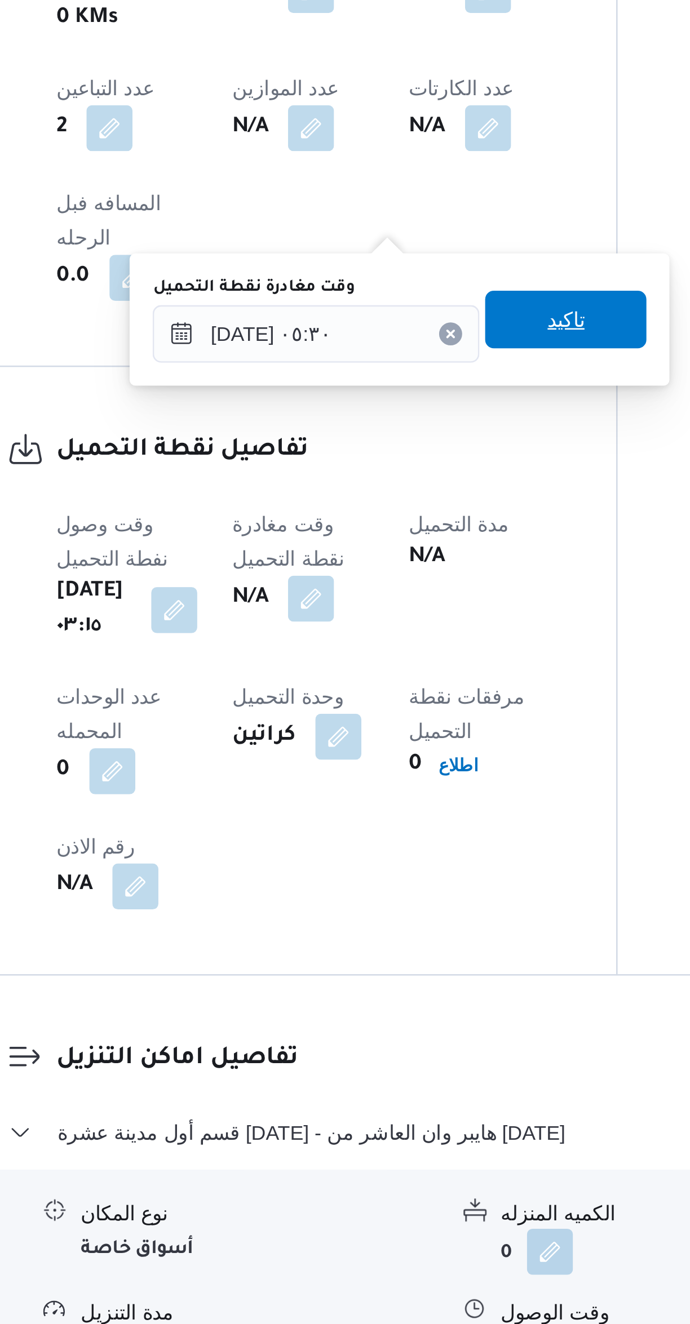
click at [366, 898] on span "تاكيد" at bounding box center [390, 890] width 63 height 23
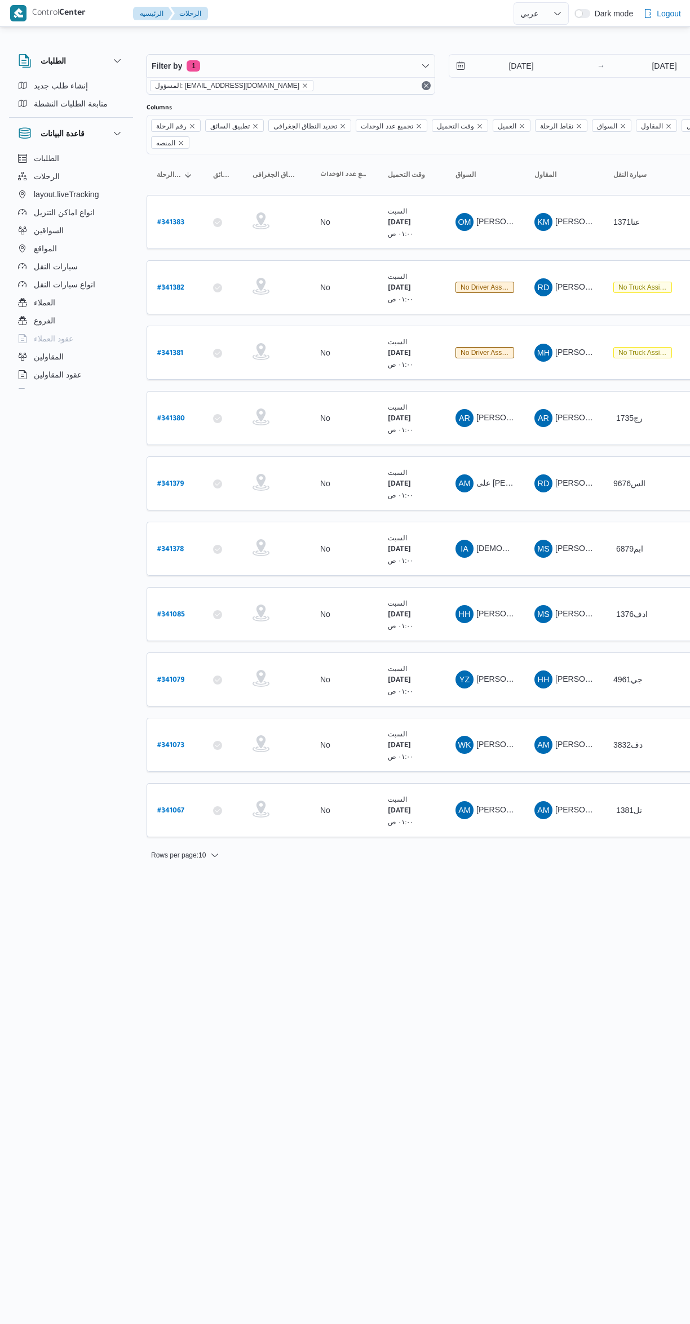
select select "ar"
